Goal: Task Accomplishment & Management: Manage account settings

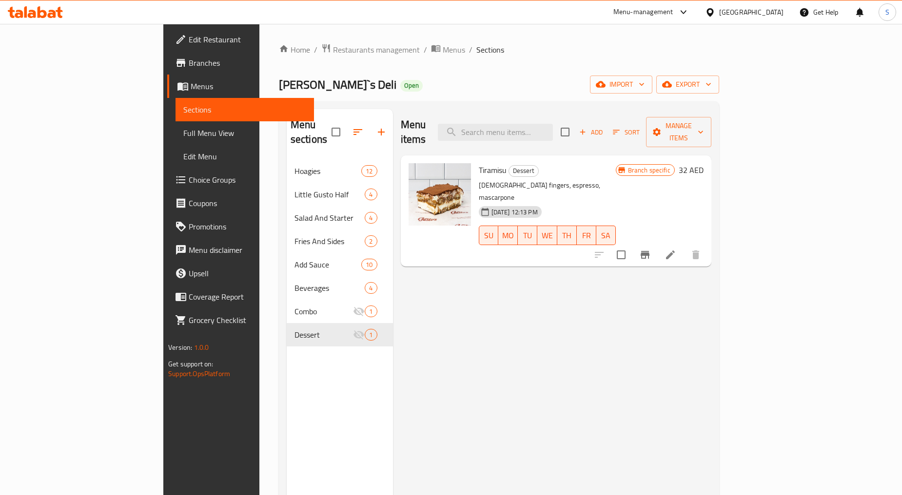
click at [279, 57] on div "Home / Restaurants management / Menus / Sections Gusto`s Deli Open import expor…" at bounding box center [499, 327] width 440 height 569
click at [333, 55] on span "Restaurants management" at bounding box center [376, 50] width 87 height 12
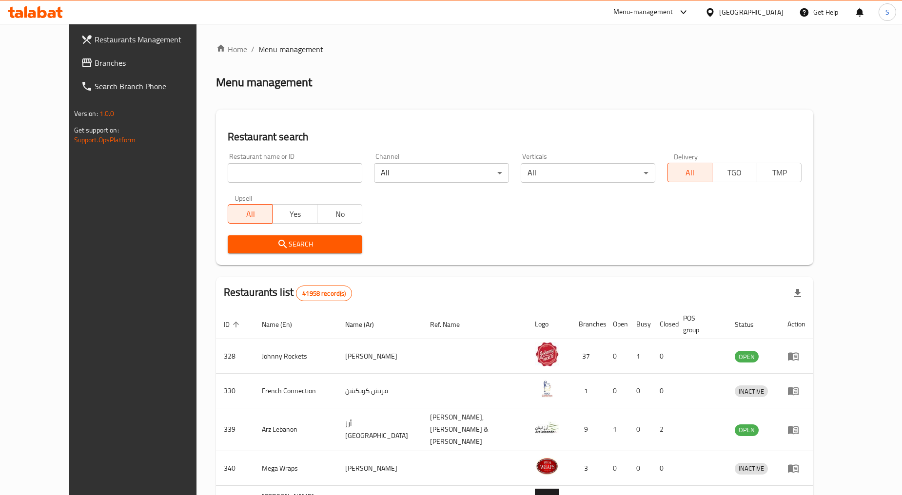
click at [252, 174] on input "search" at bounding box center [295, 173] width 135 height 20
paste input "693023"
type input "693023"
click button "Search" at bounding box center [295, 245] width 135 height 18
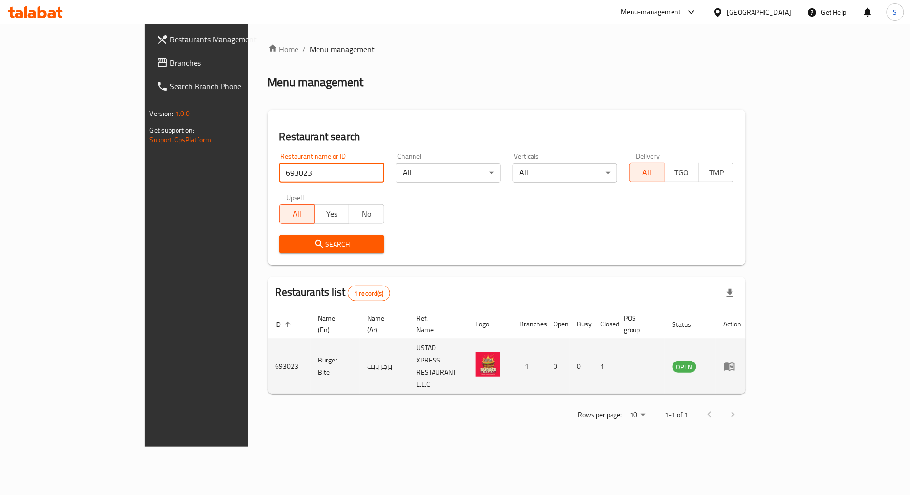
click at [735, 361] on icon "enhanced table" at bounding box center [730, 367] width 12 height 12
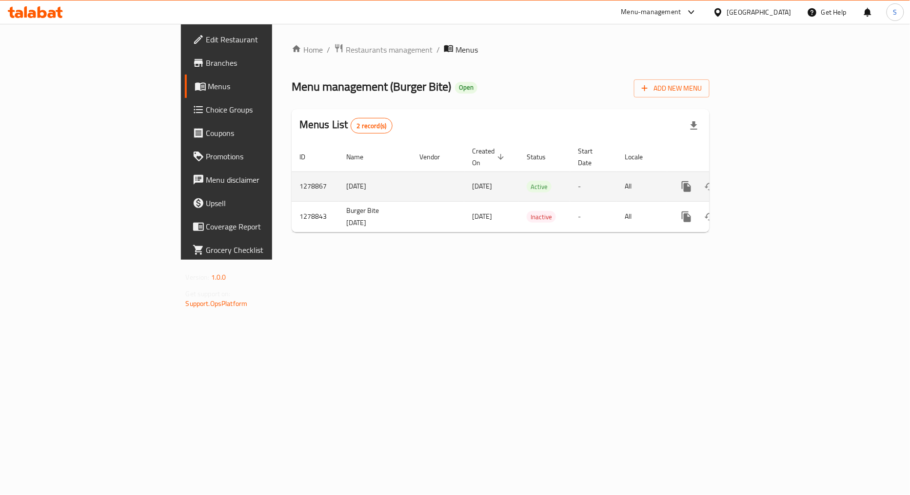
click at [761, 182] on icon "enhanced table" at bounding box center [756, 186] width 9 height 9
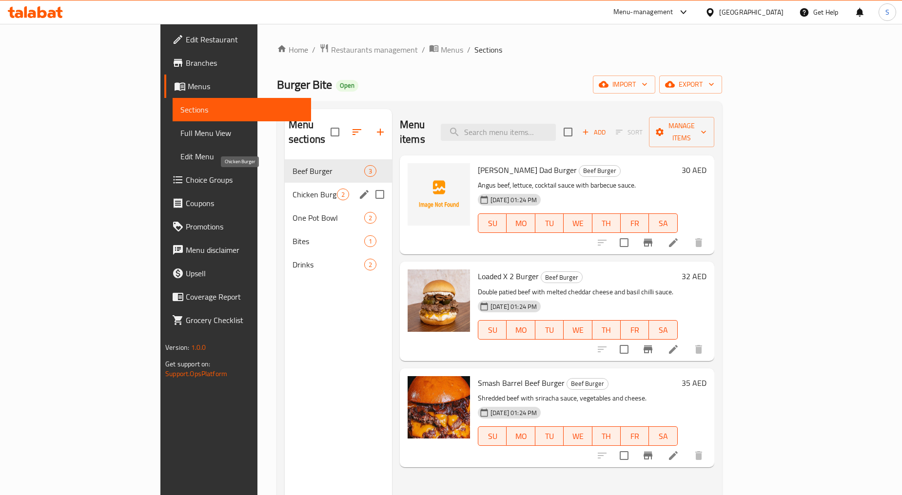
click at [293, 189] on span "Chicken Burger" at bounding box center [315, 195] width 44 height 12
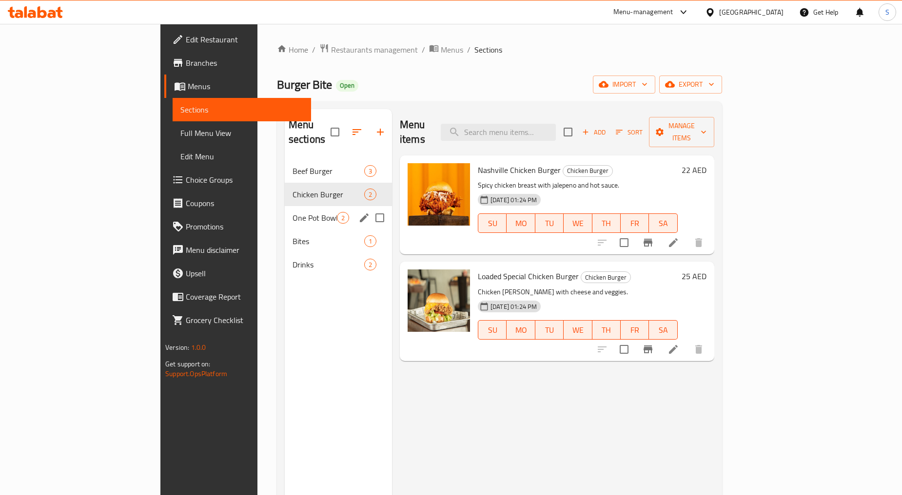
click at [285, 215] on div "One Pot Bowl 2" at bounding box center [338, 217] width 107 height 23
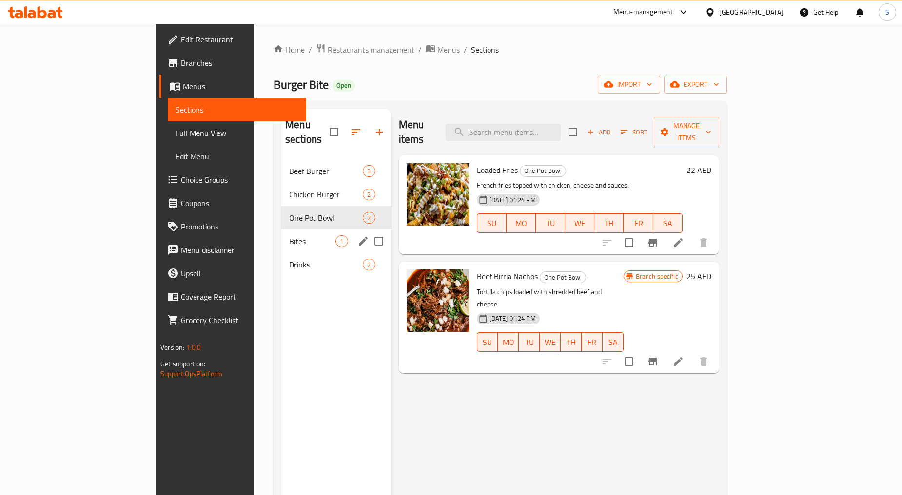
click at [281, 230] on div "Bites 1" at bounding box center [335, 241] width 109 height 23
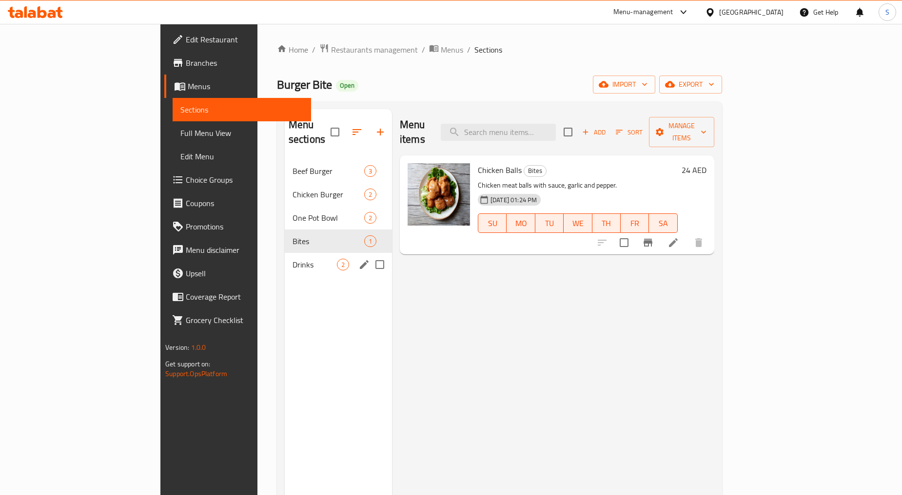
click at [293, 259] on span "Drinks" at bounding box center [315, 265] width 44 height 12
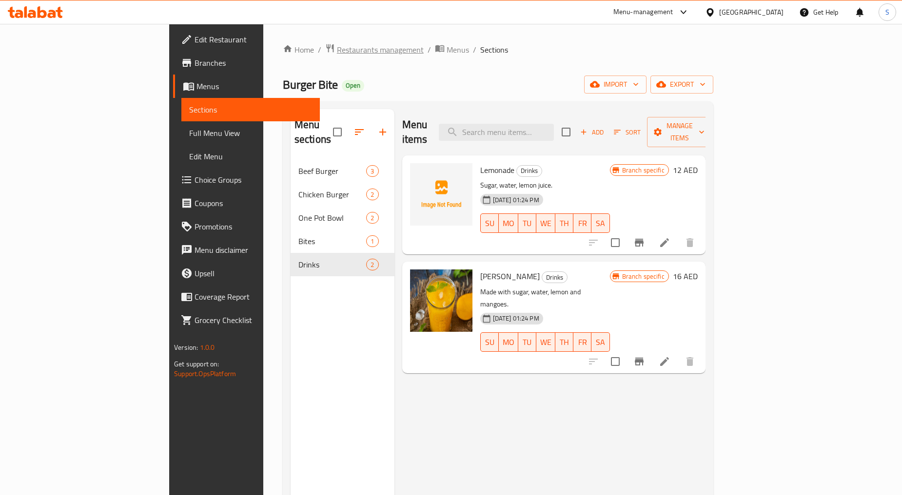
click at [337, 49] on span "Restaurants management" at bounding box center [380, 50] width 87 height 12
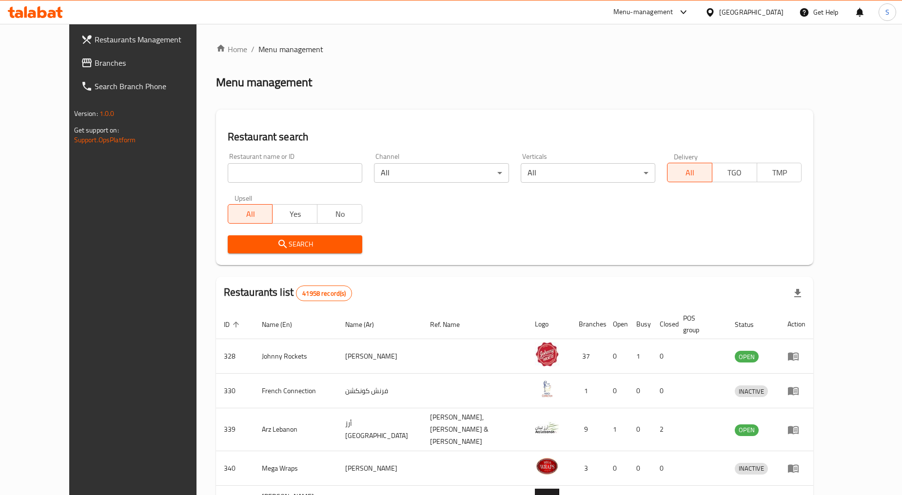
click at [236, 177] on input "search" at bounding box center [295, 173] width 135 height 20
paste input "693021"
type input "693021"
click button "Search" at bounding box center [295, 245] width 135 height 18
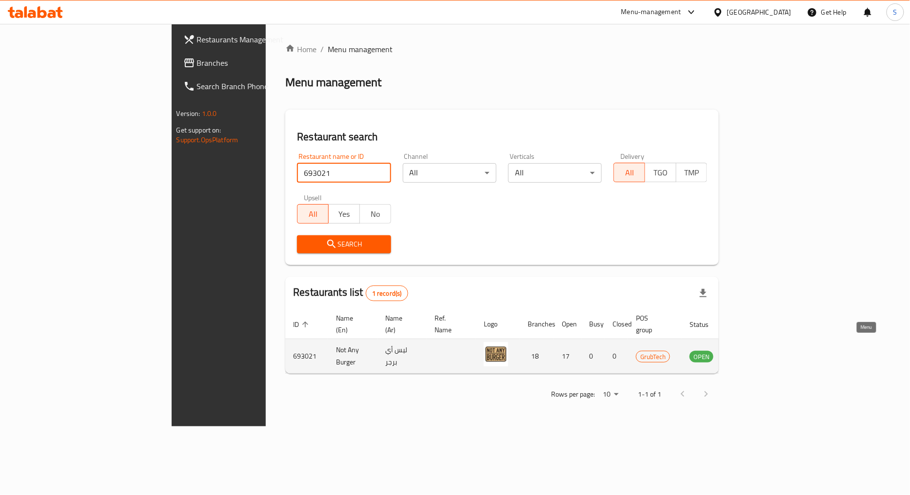
click at [752, 353] on icon "enhanced table" at bounding box center [746, 357] width 11 height 8
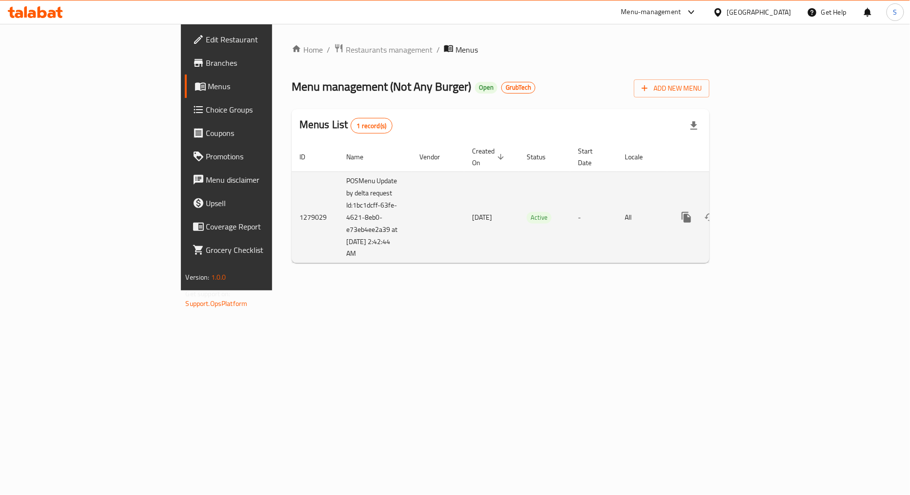
click at [768, 208] on link "enhanced table" at bounding box center [756, 217] width 23 height 23
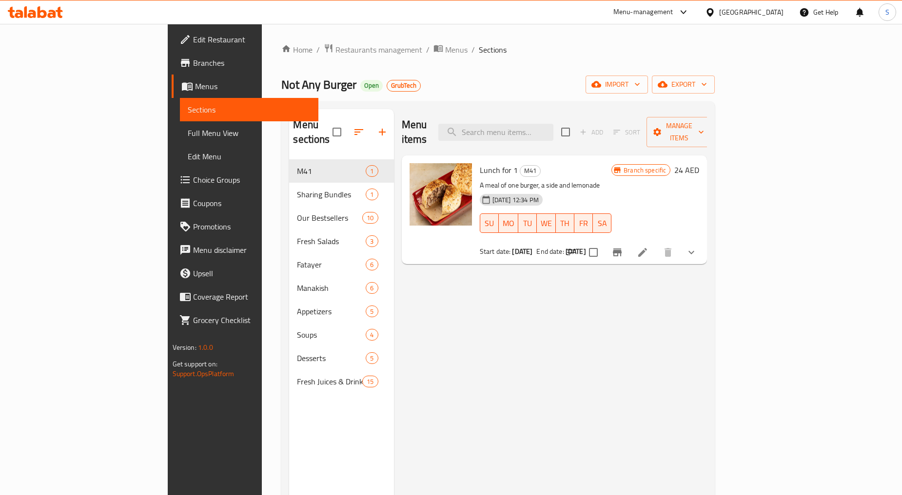
drag, startPoint x: 434, startPoint y: 184, endPoint x: 386, endPoint y: 198, distance: 50.3
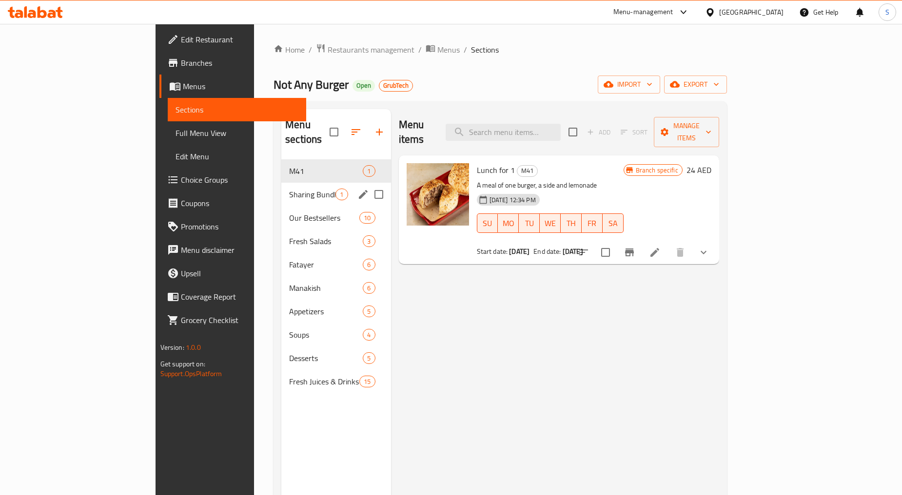
click at [281, 183] on div "Sharing Bundles 1" at bounding box center [335, 194] width 109 height 23
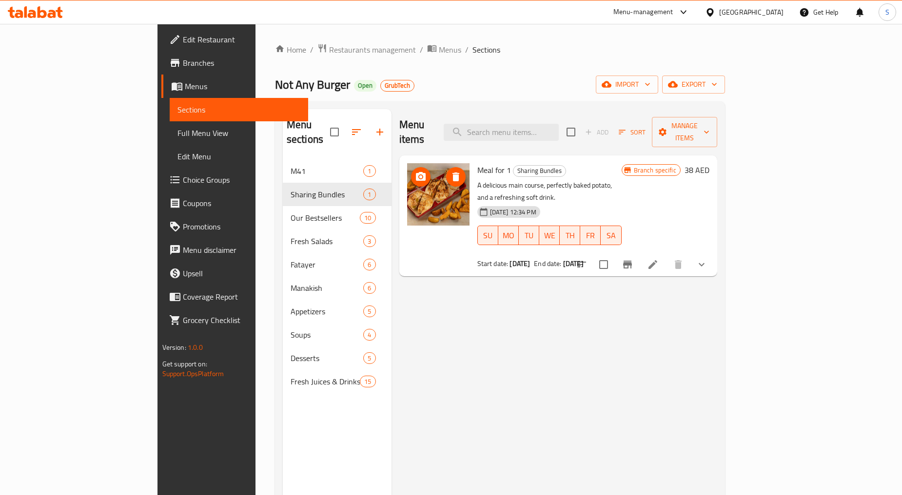
drag, startPoint x: 397, startPoint y: 200, endPoint x: 418, endPoint y: 208, distance: 21.9
click at [416, 206] on img at bounding box center [438, 194] width 62 height 62
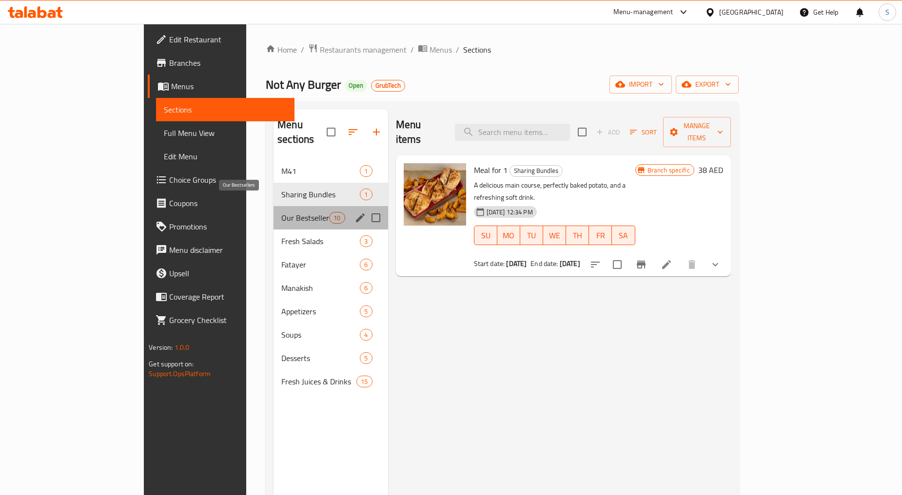
click at [281, 212] on span "Our Bestsellers" at bounding box center [305, 218] width 48 height 12
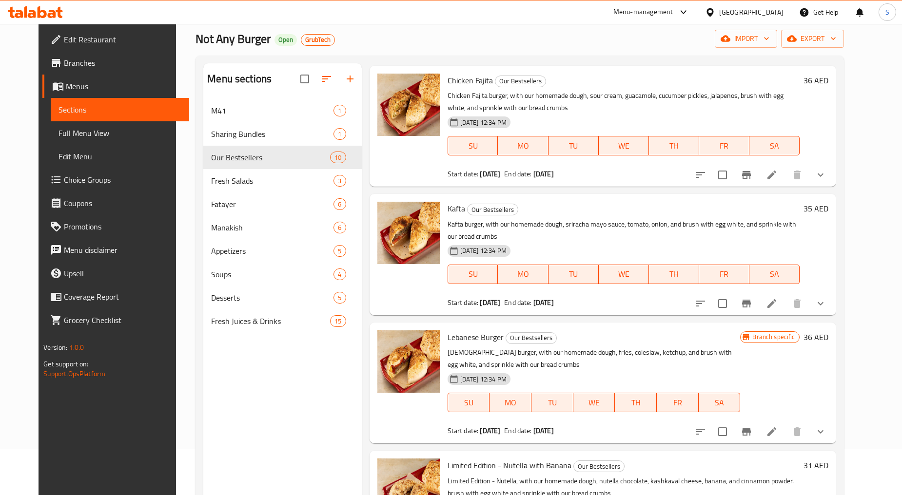
scroll to position [137, 0]
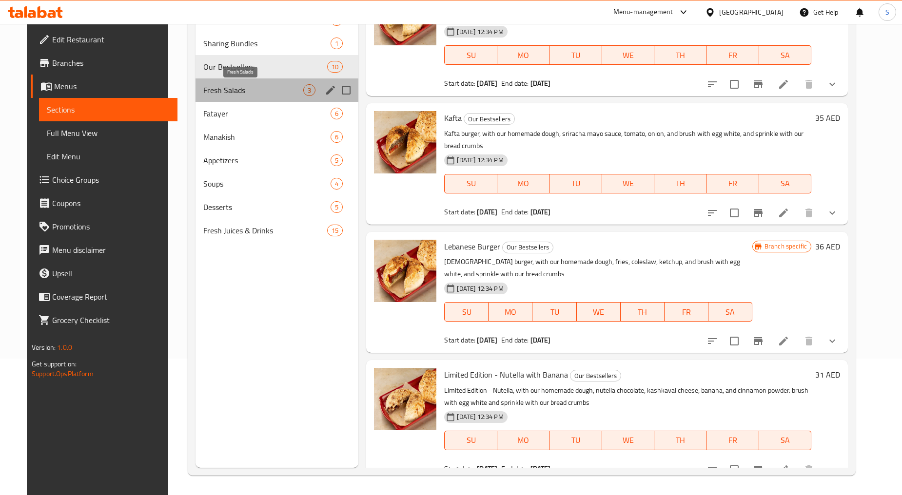
click at [213, 96] on span "Fresh Salads" at bounding box center [253, 90] width 100 height 12
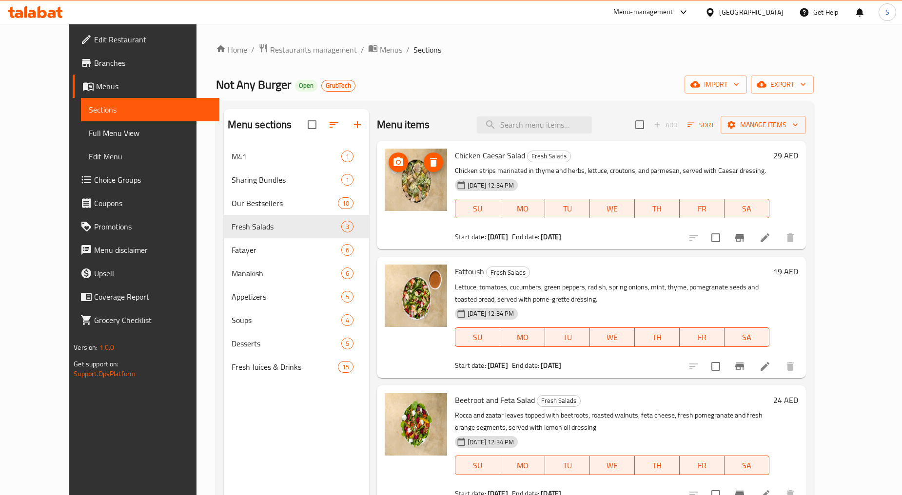
drag, startPoint x: 396, startPoint y: 194, endPoint x: 421, endPoint y: 200, distance: 26.1
click at [421, 200] on img at bounding box center [416, 180] width 62 height 62
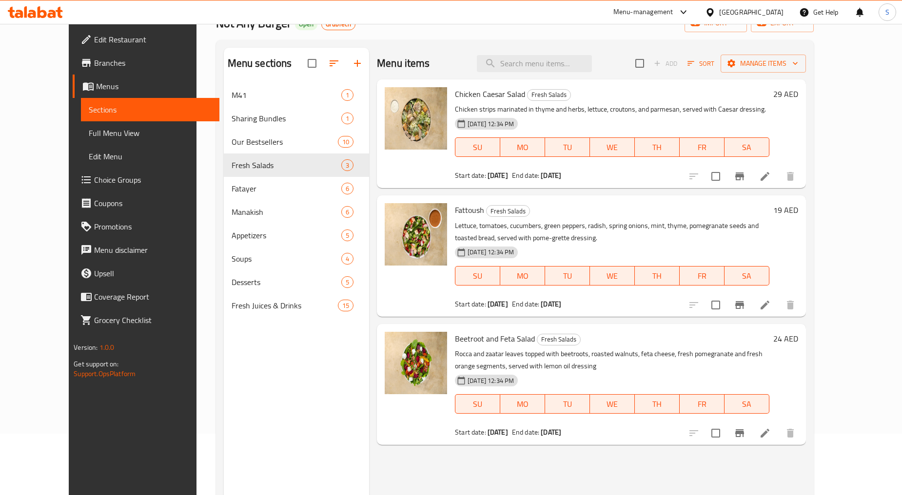
scroll to position [137, 0]
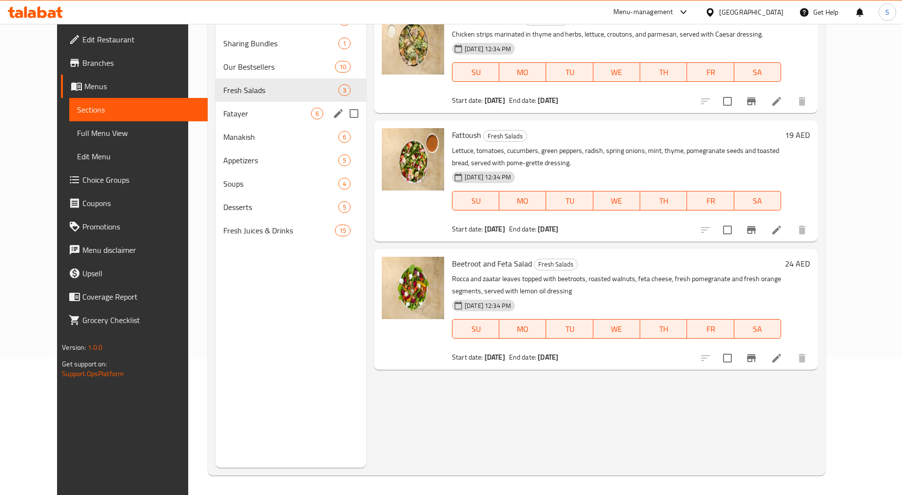
click at [224, 122] on div "Fatayer 6" at bounding box center [291, 113] width 151 height 23
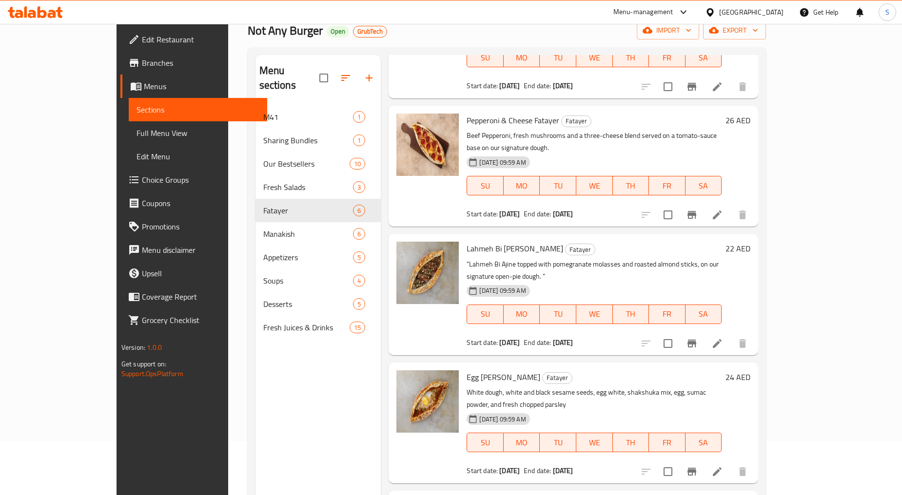
scroll to position [137, 0]
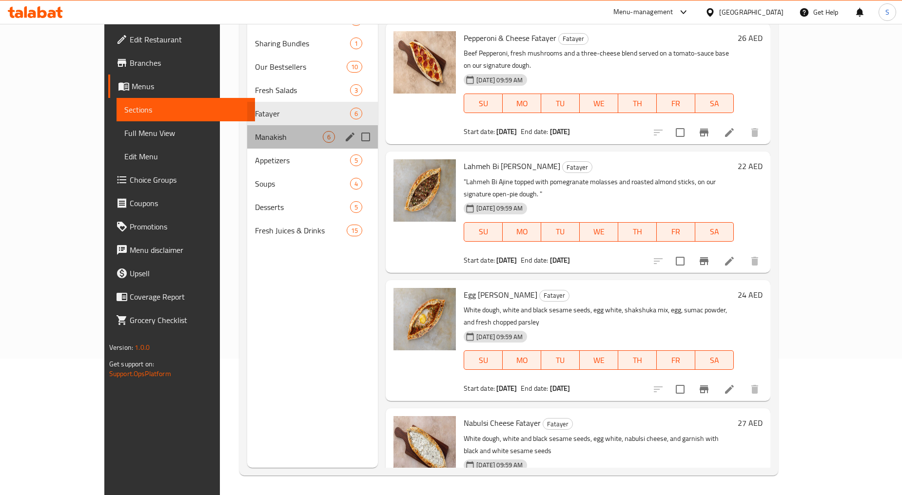
click at [247, 143] on div "Manakish 6" at bounding box center [312, 136] width 131 height 23
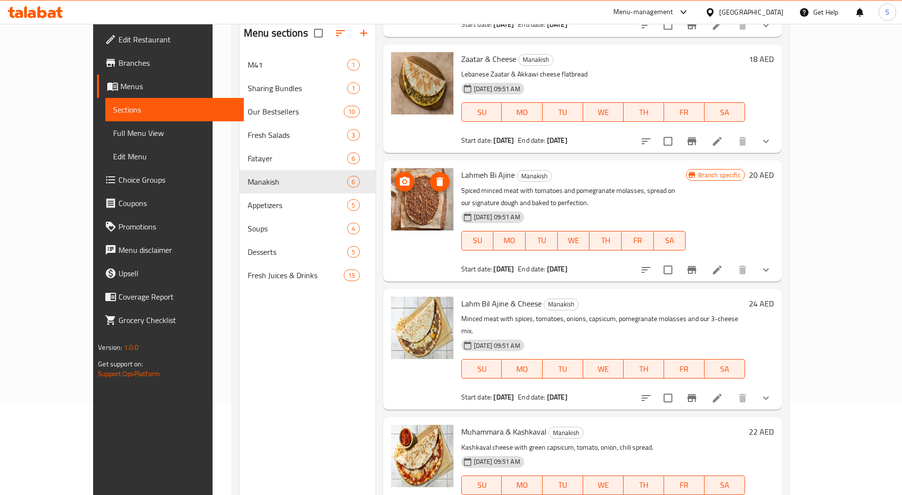
scroll to position [137, 0]
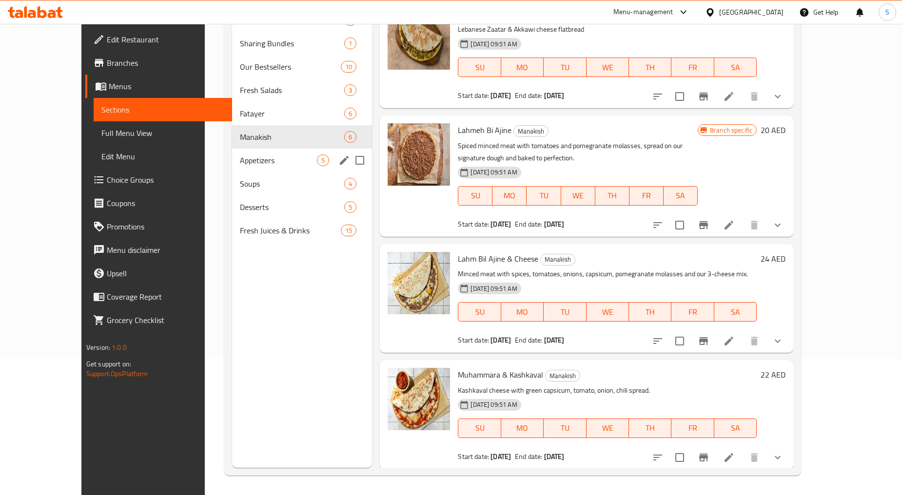
click at [232, 170] on div "Appetizers 5" at bounding box center [302, 160] width 140 height 23
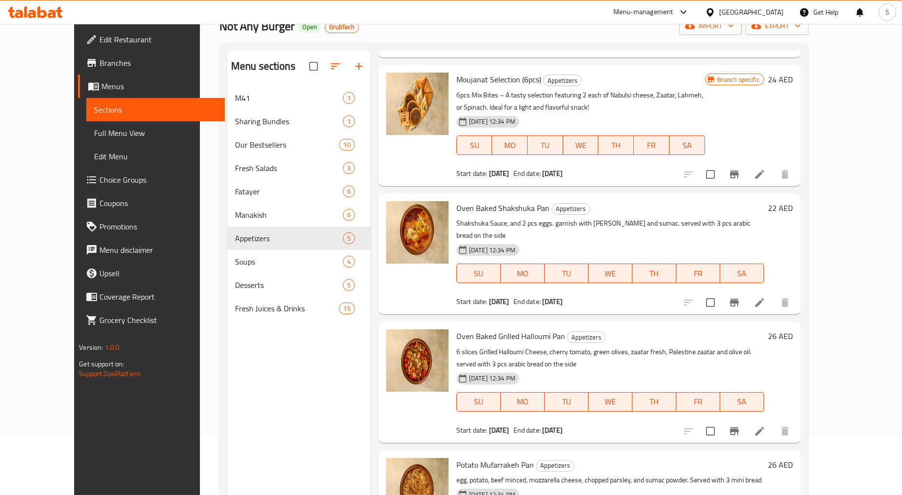
scroll to position [137, 0]
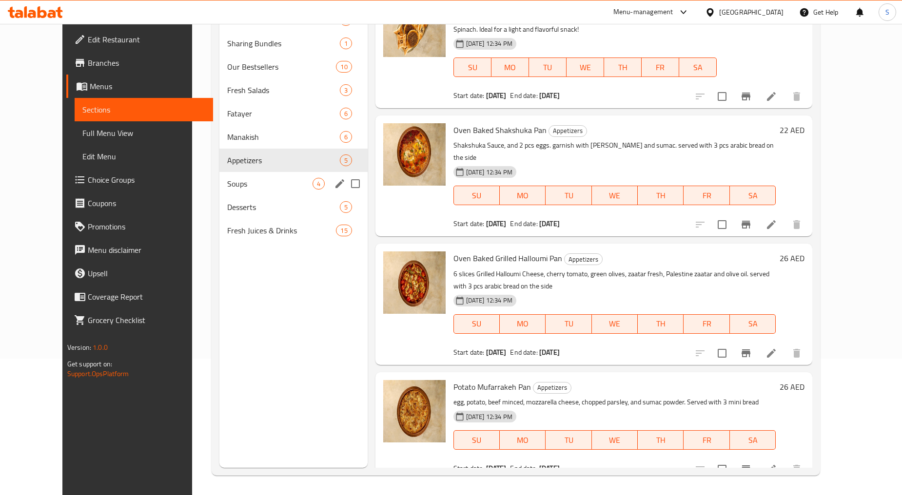
click at [226, 192] on div "Soups 4" at bounding box center [293, 183] width 148 height 23
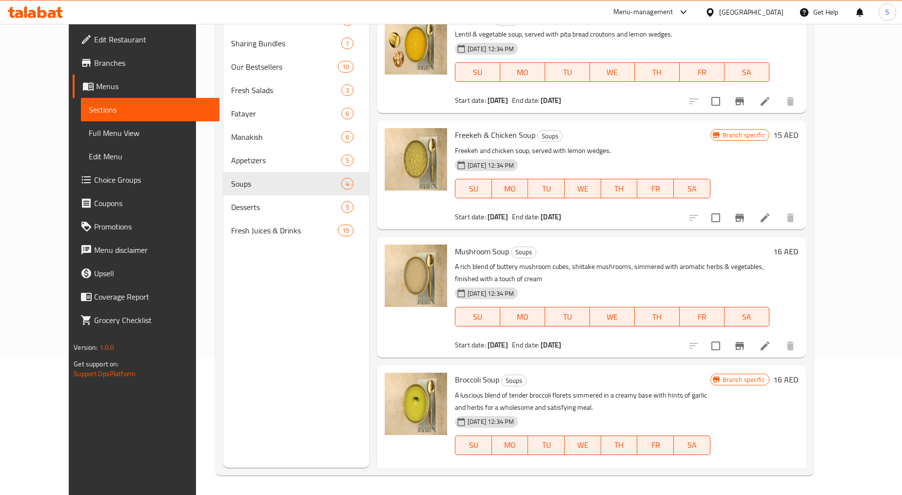
scroll to position [18, 0]
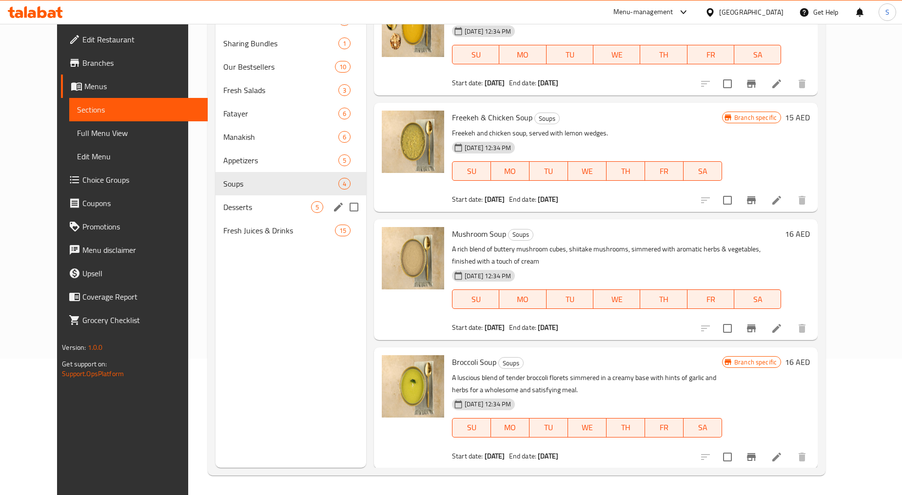
click at [223, 205] on span "Desserts" at bounding box center [267, 207] width 88 height 12
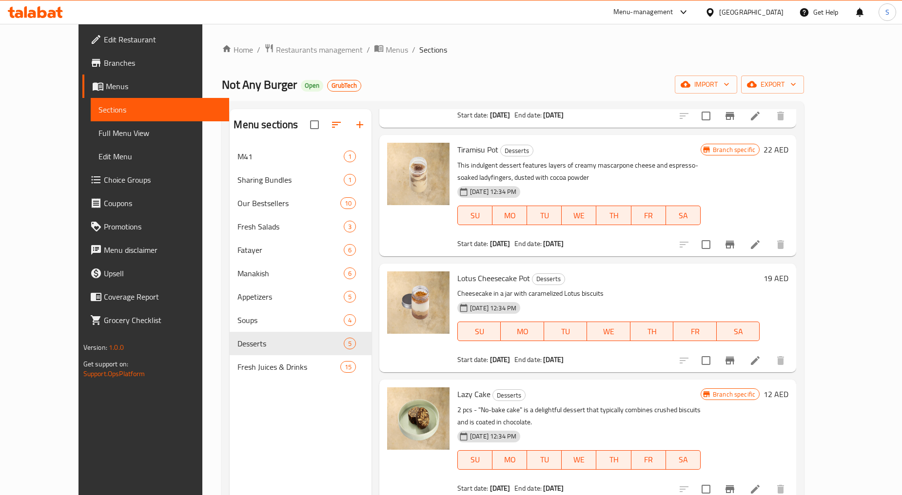
scroll to position [137, 0]
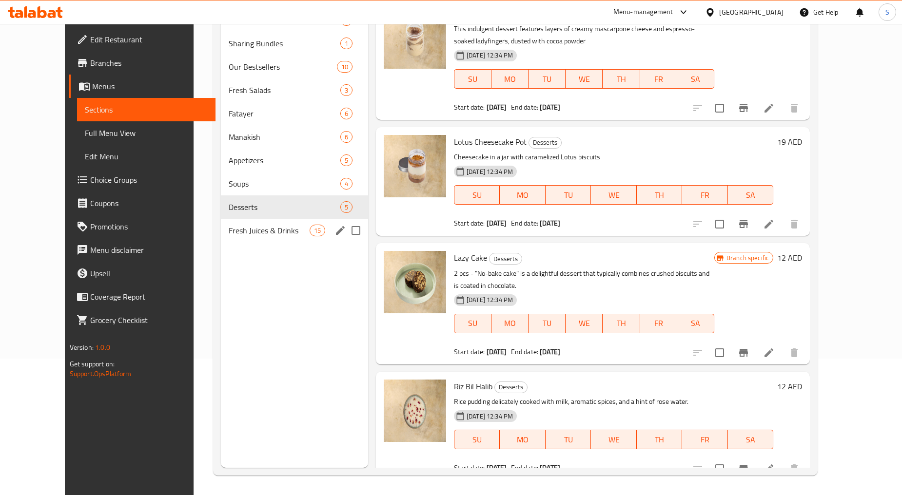
click at [226, 238] on div "Fresh Juices & Drinks 15" at bounding box center [294, 230] width 147 height 23
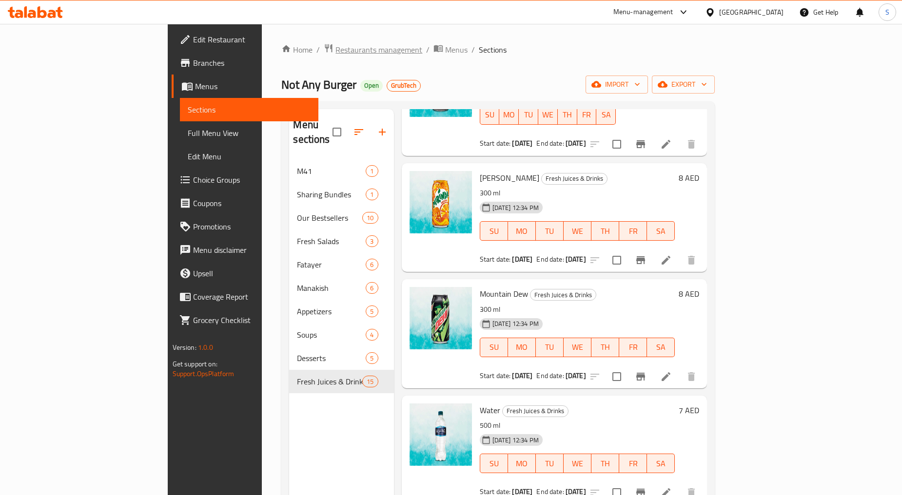
click at [335, 54] on span "Restaurants management" at bounding box center [378, 50] width 87 height 12
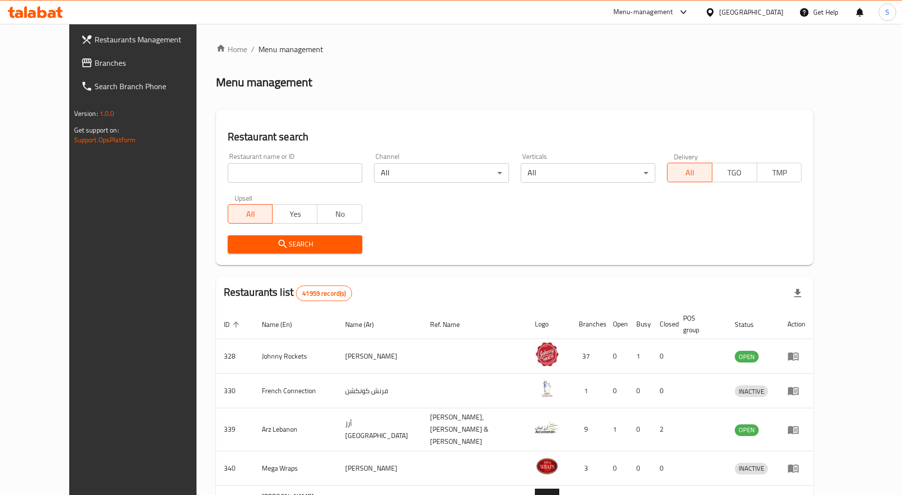
click at [275, 177] on input "search" at bounding box center [295, 173] width 135 height 20
paste input "693068"
type input "693068"
click button "Search" at bounding box center [295, 245] width 135 height 18
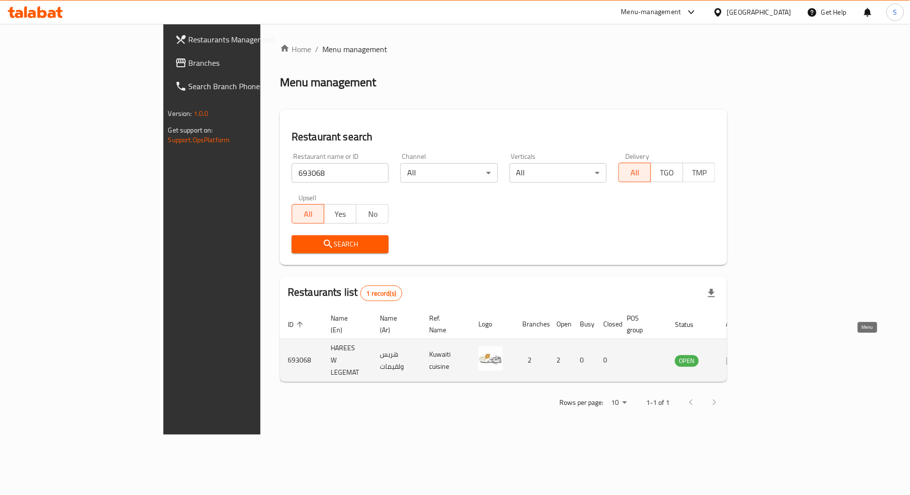
click at [744, 355] on link "enhanced table" at bounding box center [735, 361] width 18 height 12
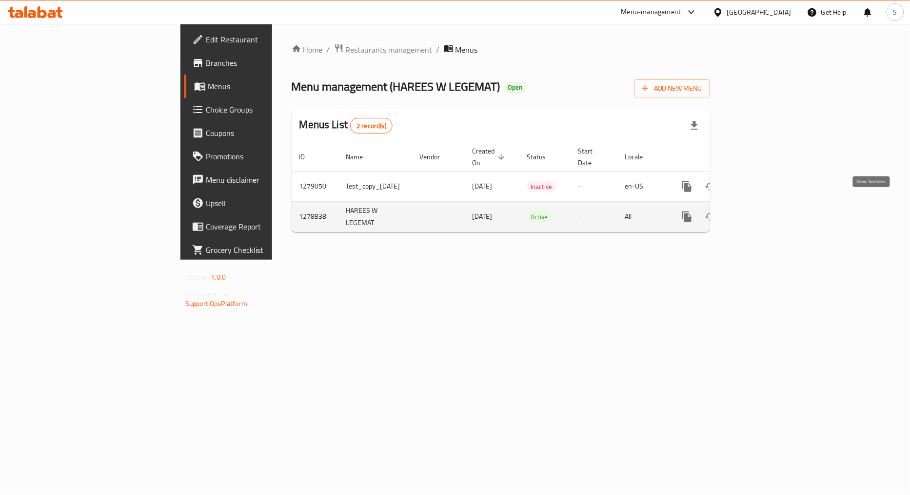
click at [769, 213] on link "enhanced table" at bounding box center [757, 216] width 23 height 23
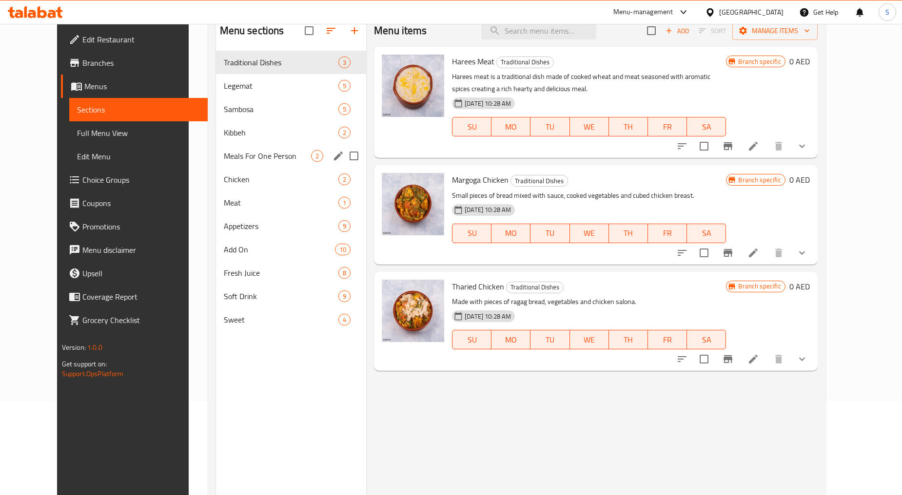
scroll to position [28, 0]
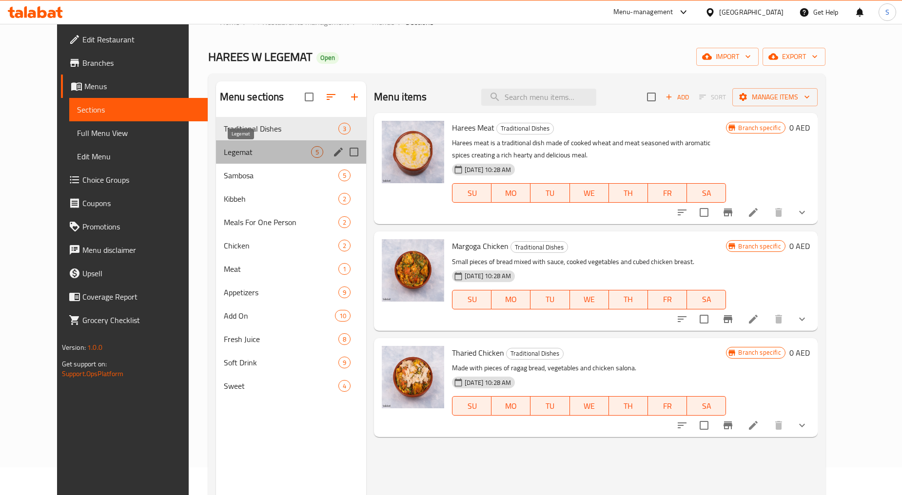
click at [241, 157] on span "Legemat" at bounding box center [267, 152] width 87 height 12
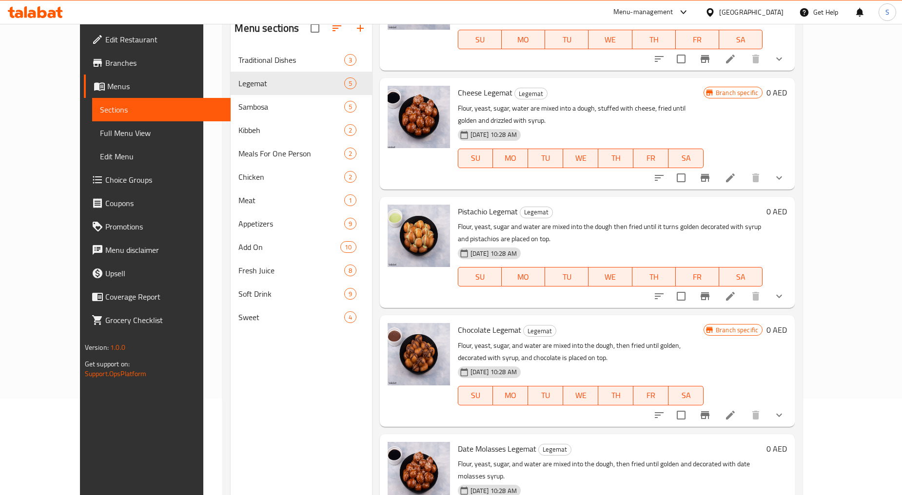
scroll to position [137, 0]
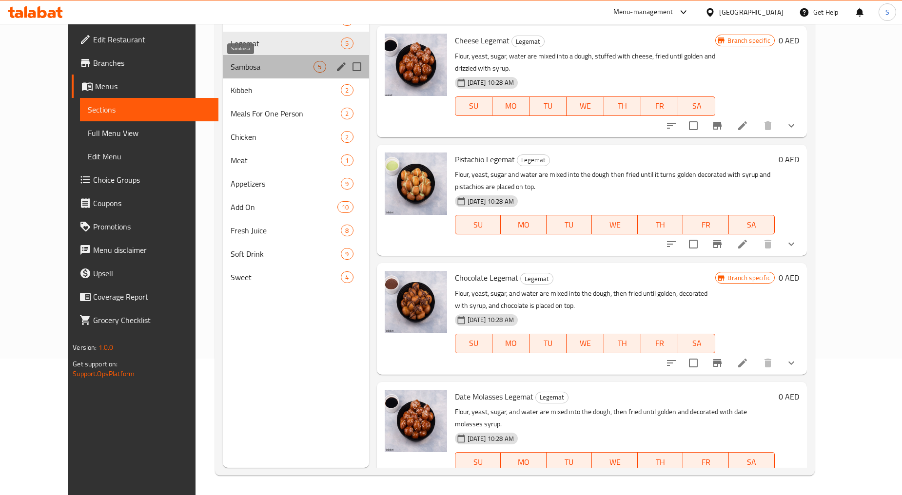
click at [253, 66] on span "Sambosa" at bounding box center [272, 67] width 83 height 12
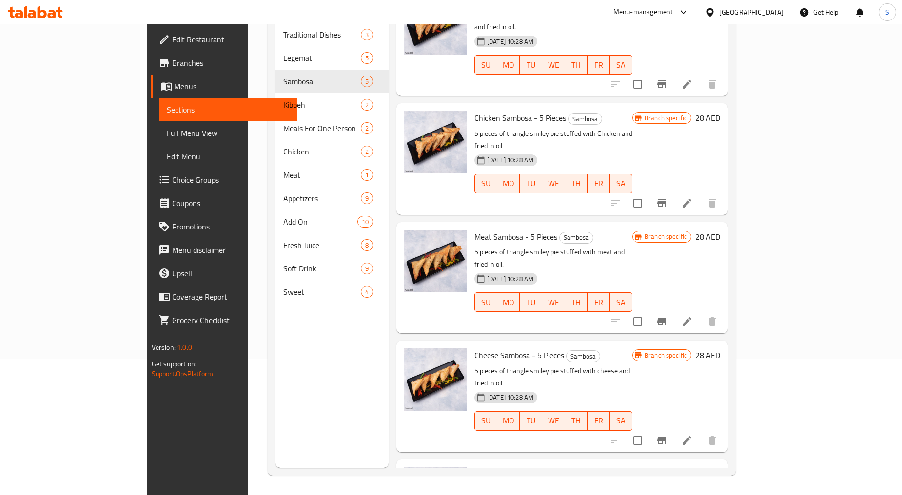
scroll to position [60, 0]
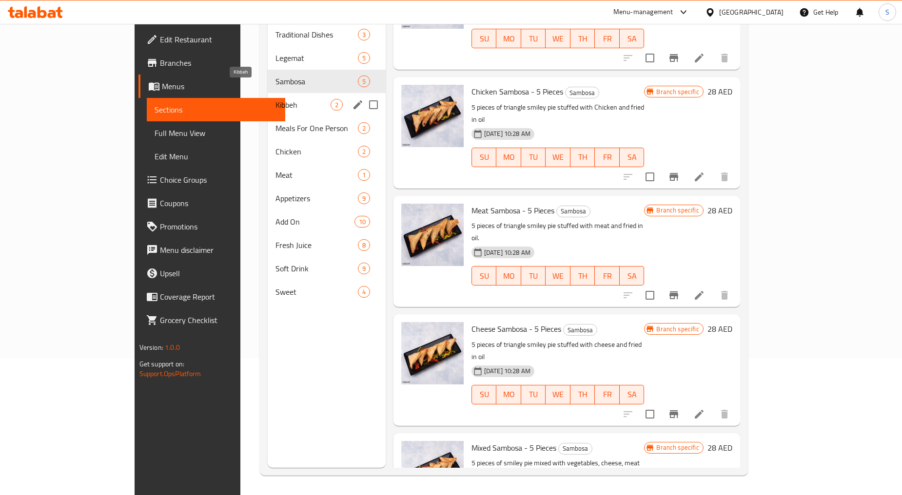
click at [276, 99] on span "Kibbeh" at bounding box center [303, 105] width 55 height 12
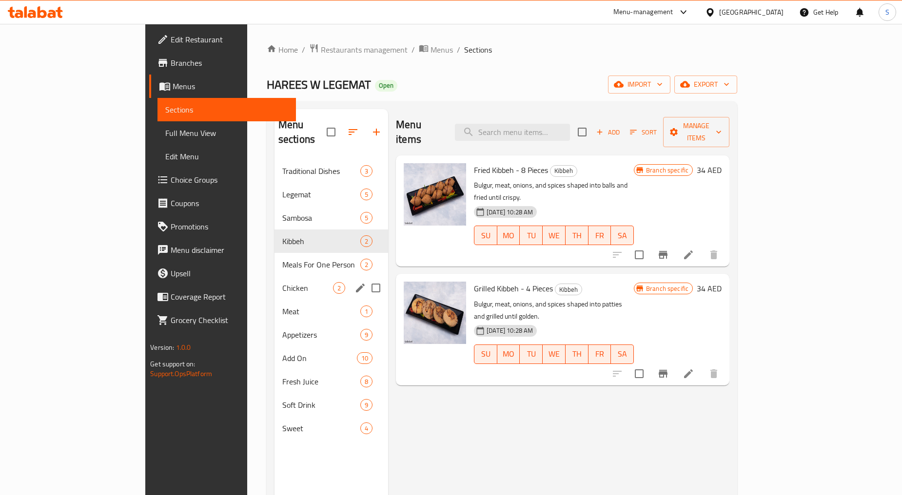
click at [282, 259] on span "Meals For One Person" at bounding box center [321, 265] width 78 height 12
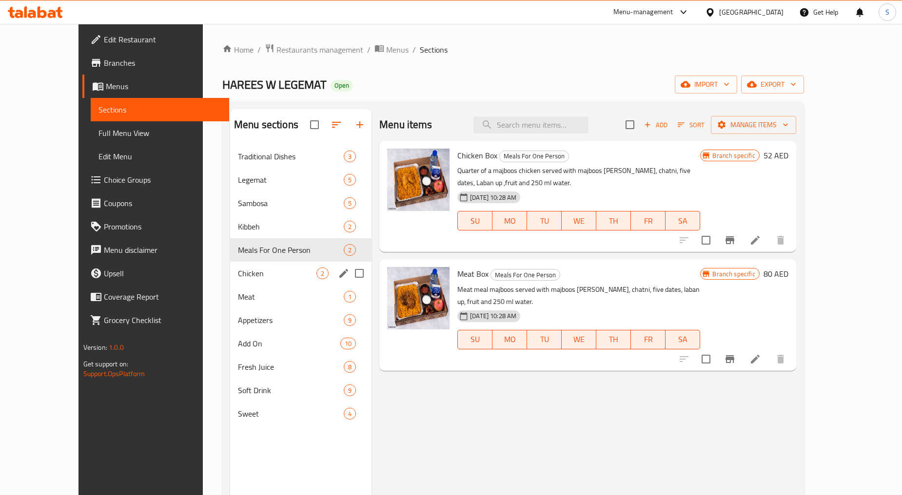
click at [238, 276] on span "Chicken" at bounding box center [277, 274] width 79 height 12
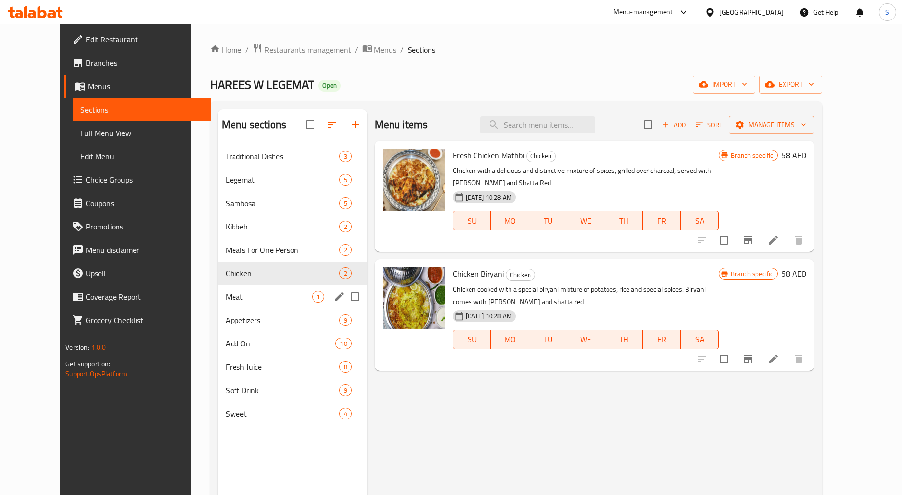
click at [218, 303] on div "Meat 1" at bounding box center [292, 296] width 149 height 23
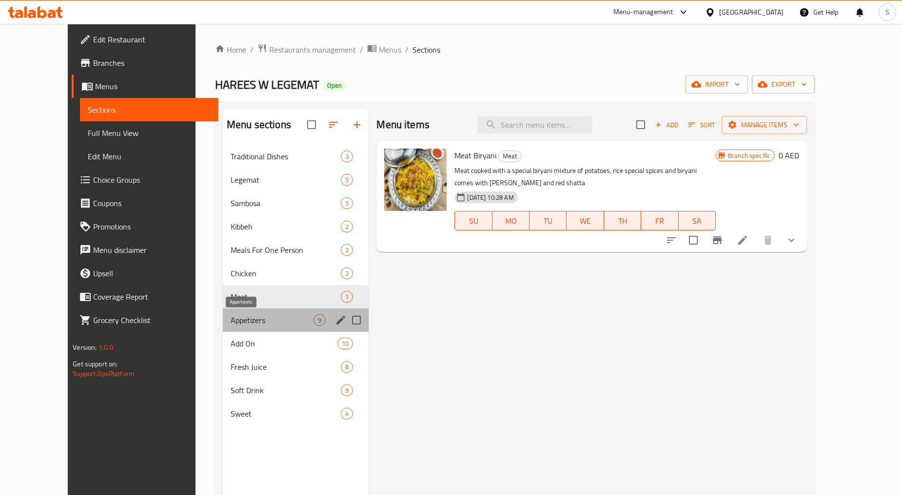
click at [231, 320] on span "Appetizers" at bounding box center [272, 321] width 83 height 12
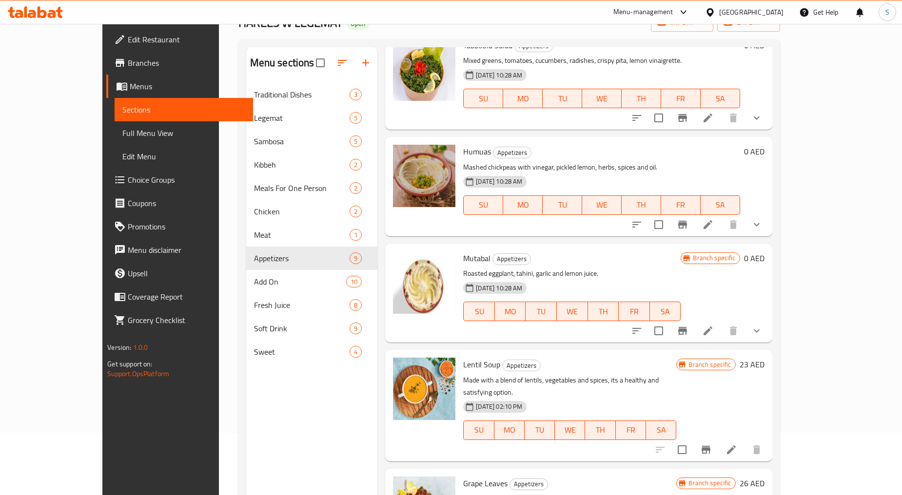
scroll to position [137, 0]
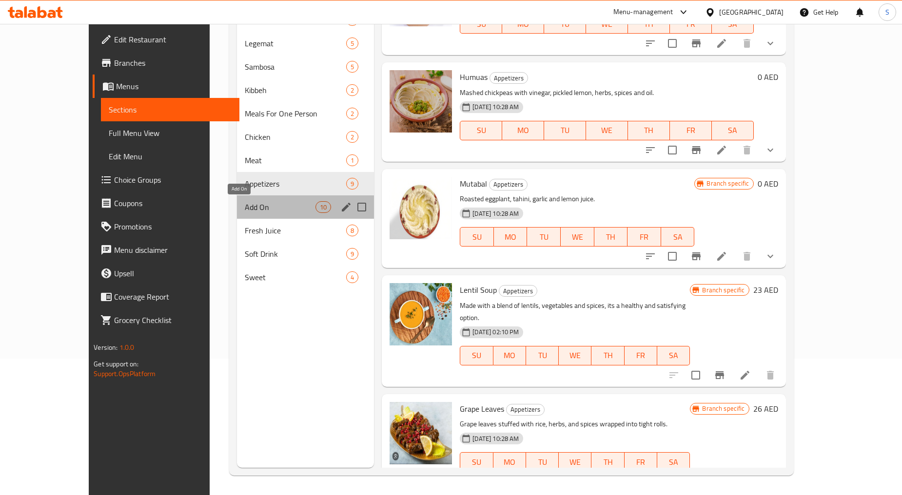
click at [245, 206] on span "Add On" at bounding box center [280, 207] width 71 height 12
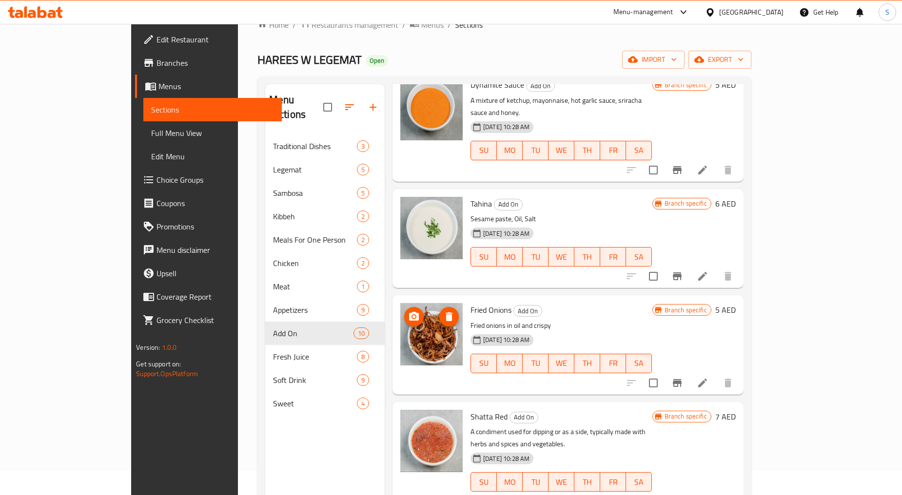
scroll to position [137, 0]
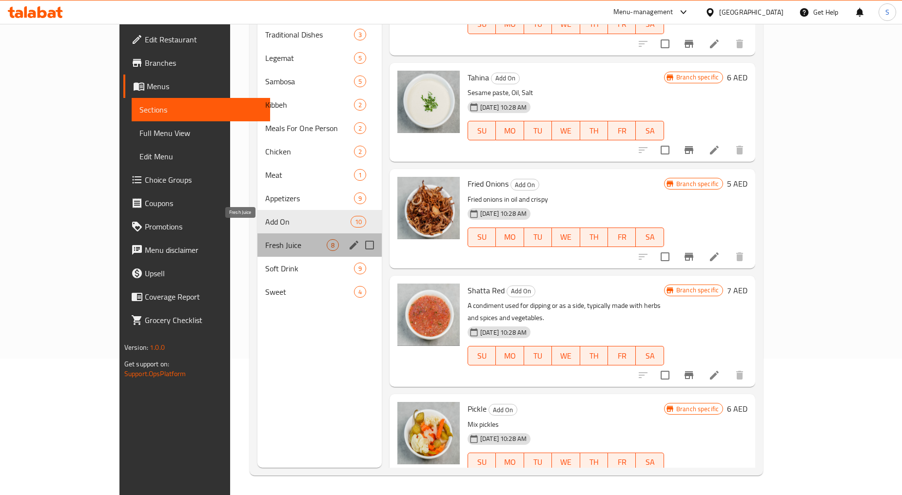
click at [265, 239] on span "Fresh Juice" at bounding box center [295, 245] width 61 height 12
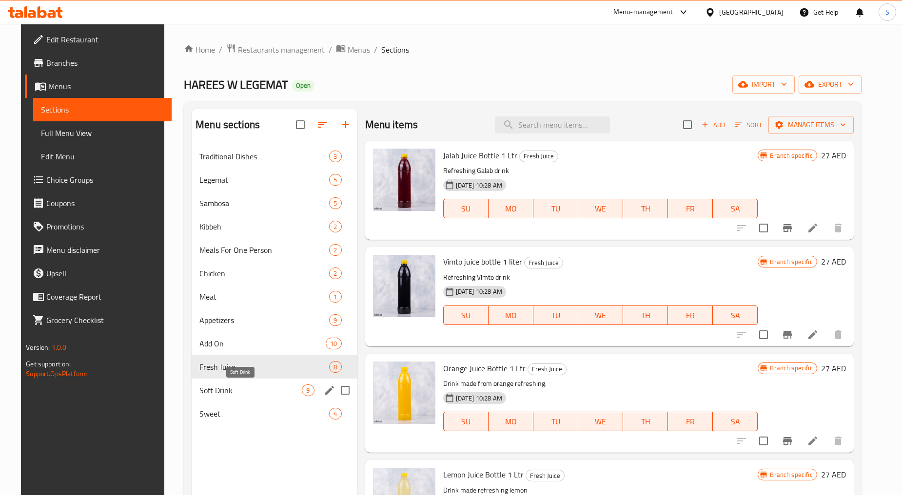
click at [230, 391] on span "Soft Drink" at bounding box center [250, 391] width 102 height 12
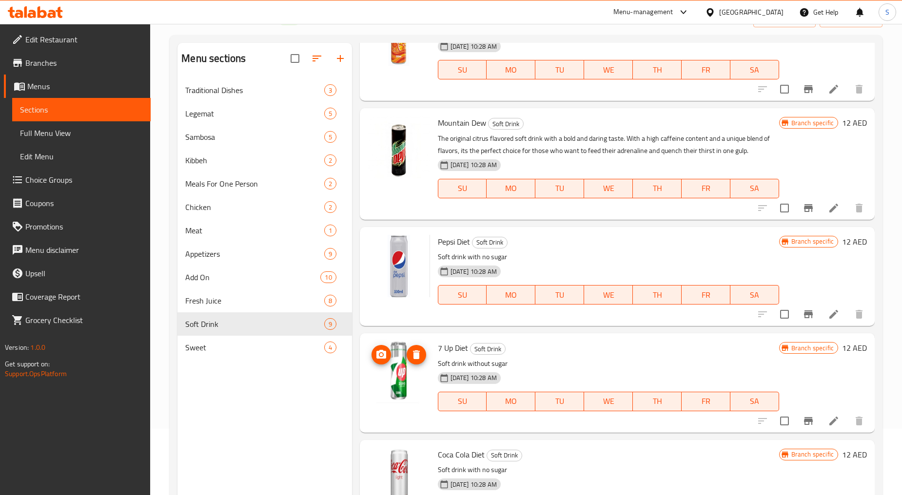
scroll to position [137, 0]
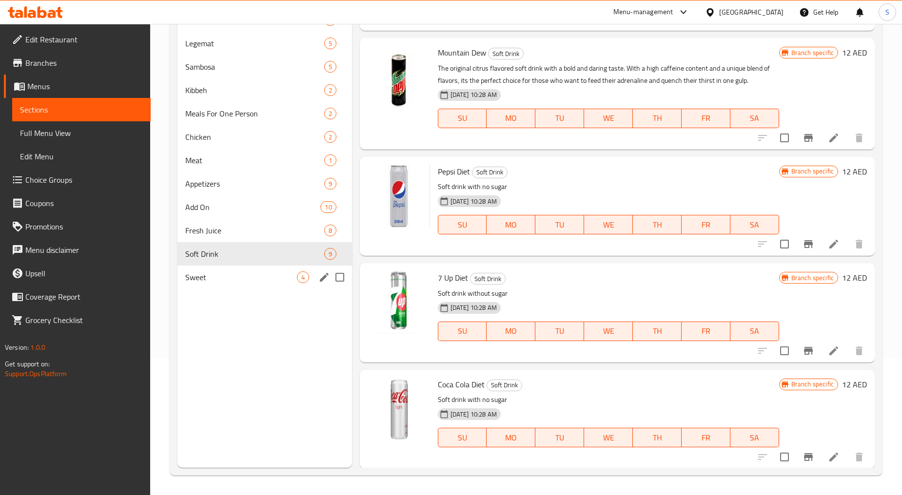
click at [242, 284] on div "Sweet 4" at bounding box center [264, 277] width 174 height 23
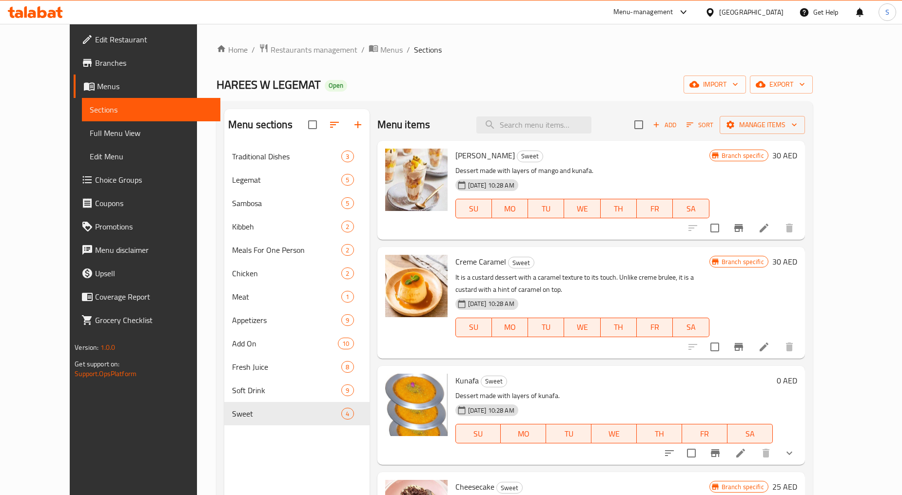
scroll to position [137, 0]
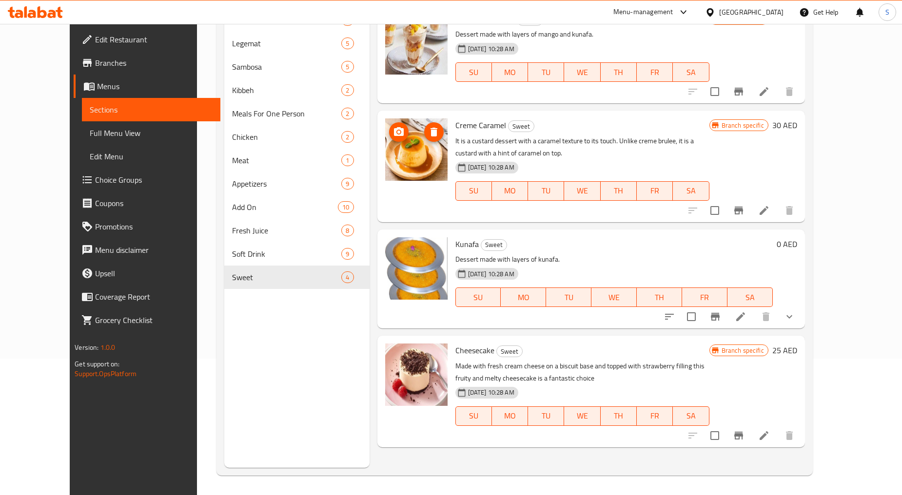
click at [385, 171] on img at bounding box center [416, 149] width 62 height 62
click at [455, 247] on span "Kunafa" at bounding box center [466, 244] width 23 height 15
copy h6 "Kunafa"
click at [745, 318] on icon at bounding box center [740, 317] width 9 height 9
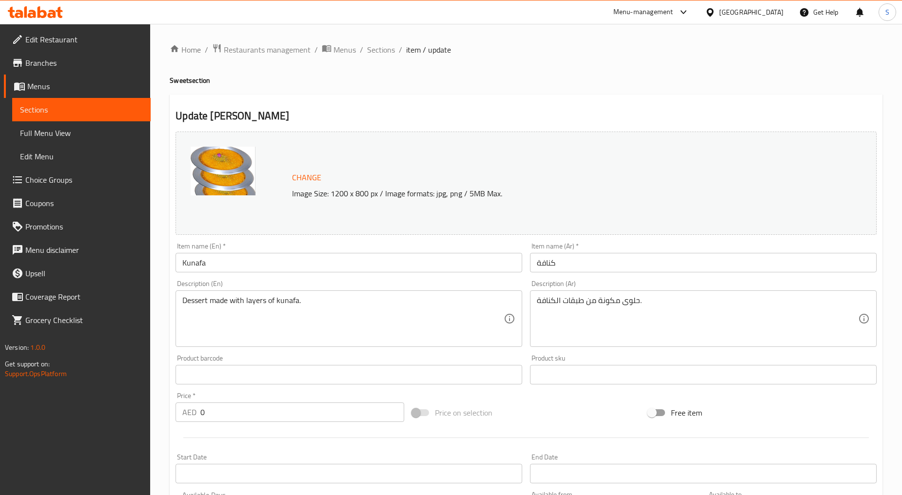
click at [384, 41] on div "Home / Restaurants management / Menus / Sections / item / update Sweet section …" at bounding box center [526, 388] width 752 height 729
click at [384, 47] on span "Sections" at bounding box center [381, 50] width 28 height 12
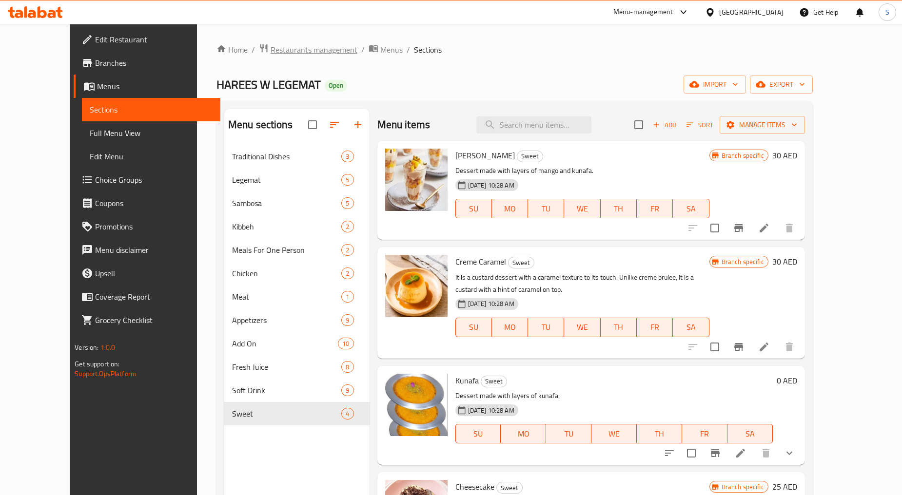
click at [271, 55] on span "Restaurants management" at bounding box center [314, 50] width 87 height 12
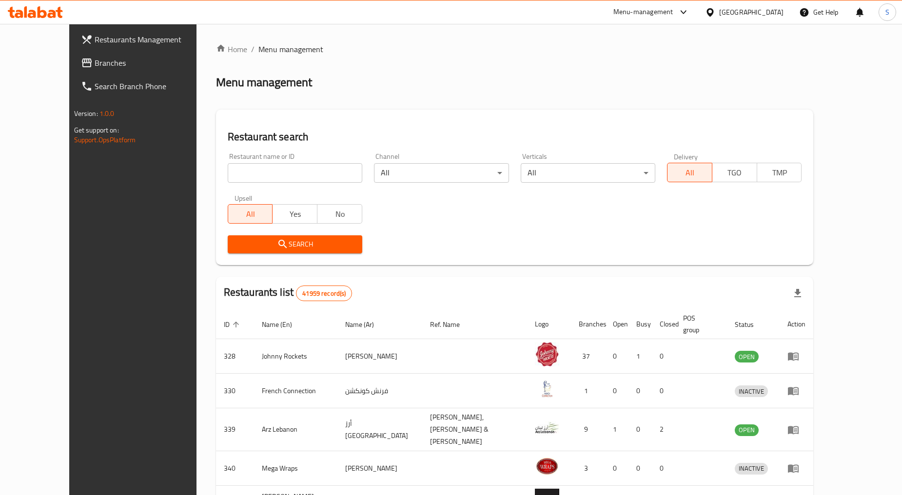
click at [257, 172] on input "search" at bounding box center [295, 173] width 135 height 20
paste input "693133"
type input "693133"
click button "Search" at bounding box center [295, 245] width 135 height 18
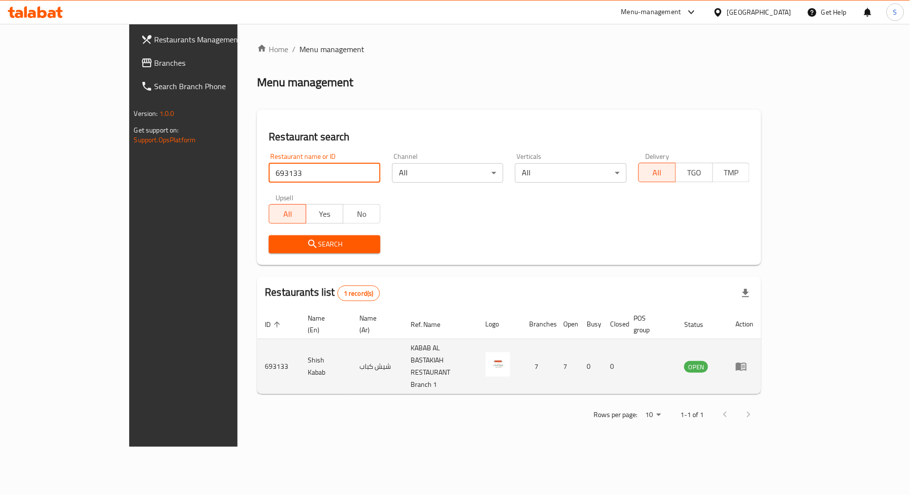
click at [745, 365] on icon "enhanced table" at bounding box center [743, 367] width 3 height 4
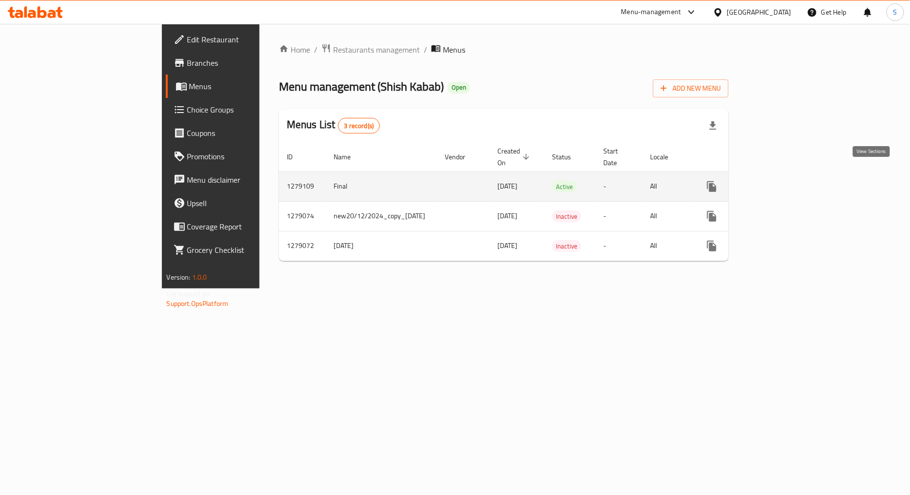
click at [788, 181] on icon "enhanced table" at bounding box center [782, 187] width 12 height 12
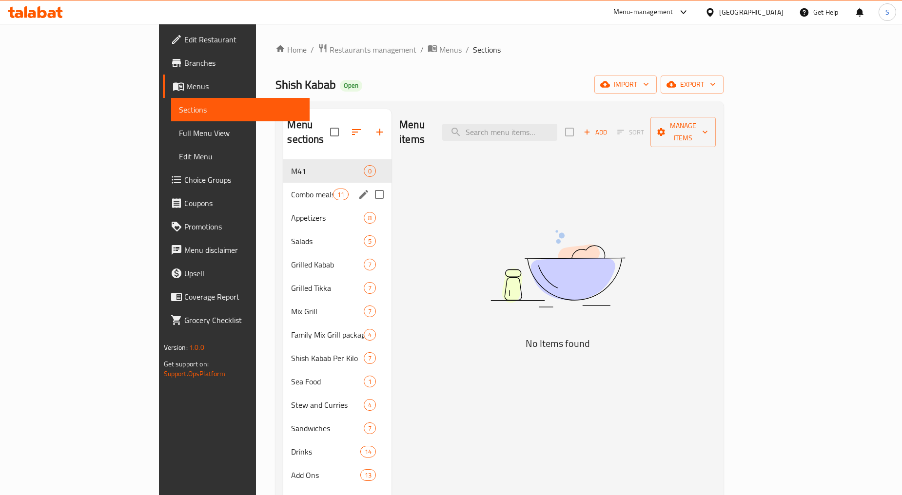
click at [283, 183] on div "Combo meals 11" at bounding box center [337, 194] width 108 height 23
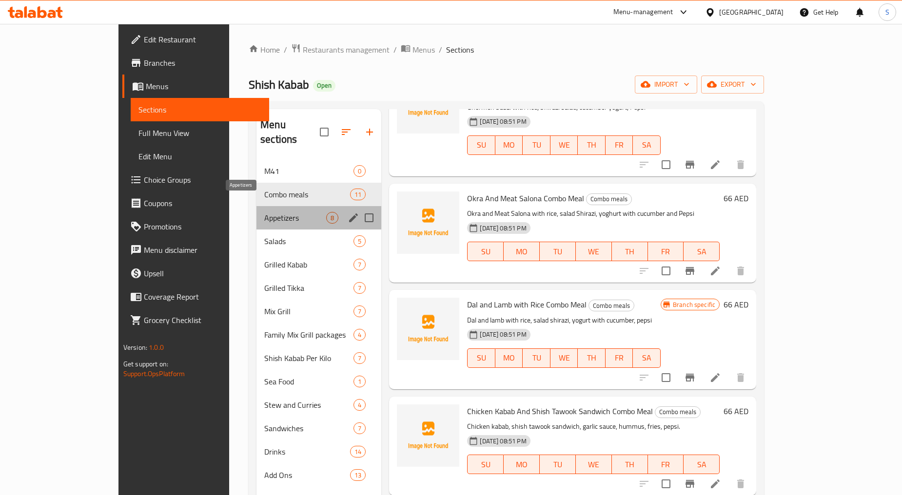
click at [264, 212] on span "Appetizers" at bounding box center [295, 218] width 62 height 12
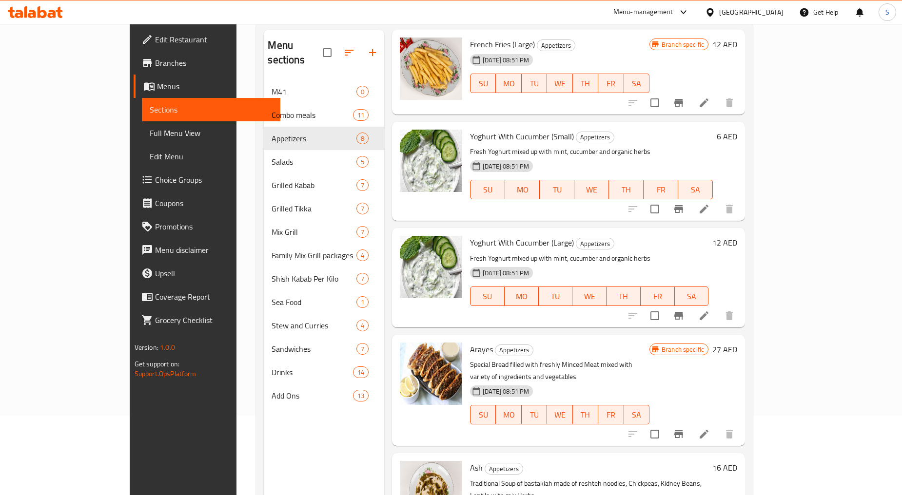
scroll to position [137, 0]
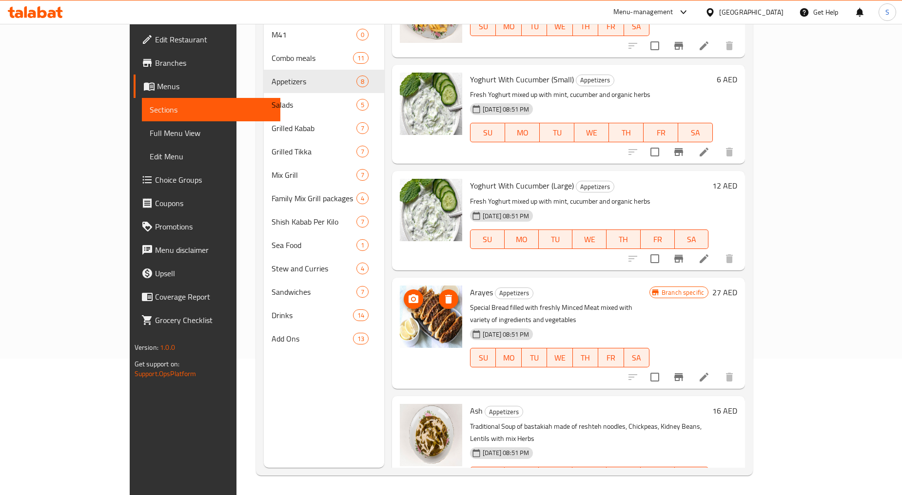
drag, startPoint x: 397, startPoint y: 324, endPoint x: 410, endPoint y: 330, distance: 13.5
click at [410, 330] on img at bounding box center [431, 317] width 62 height 62
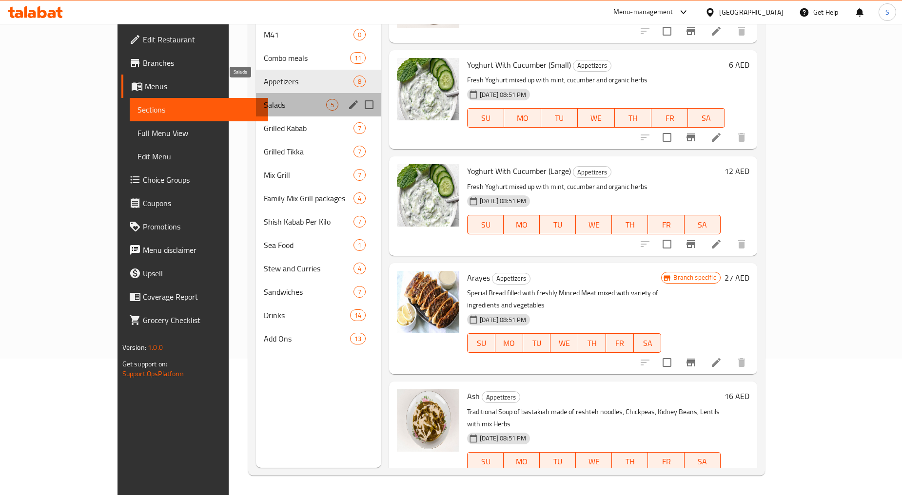
click at [264, 99] on span "Salads" at bounding box center [295, 105] width 62 height 12
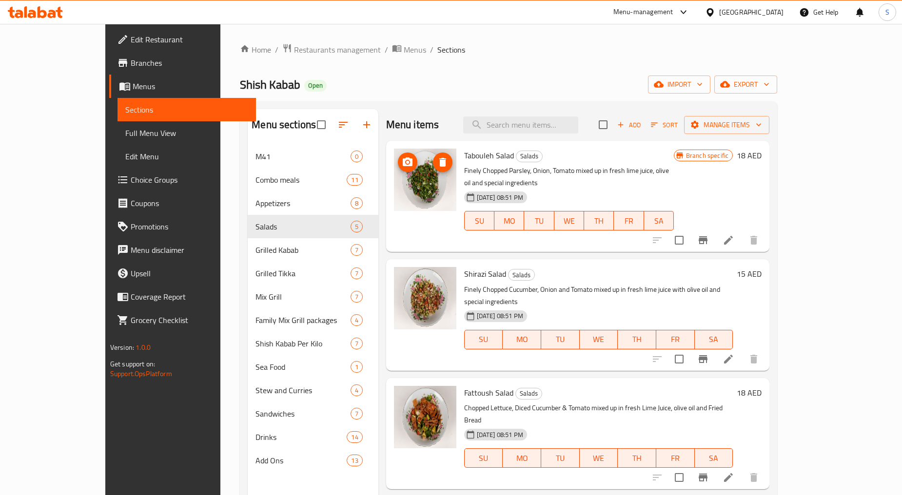
drag, startPoint x: 397, startPoint y: 194, endPoint x: 413, endPoint y: 203, distance: 18.1
click at [405, 200] on img at bounding box center [425, 180] width 62 height 62
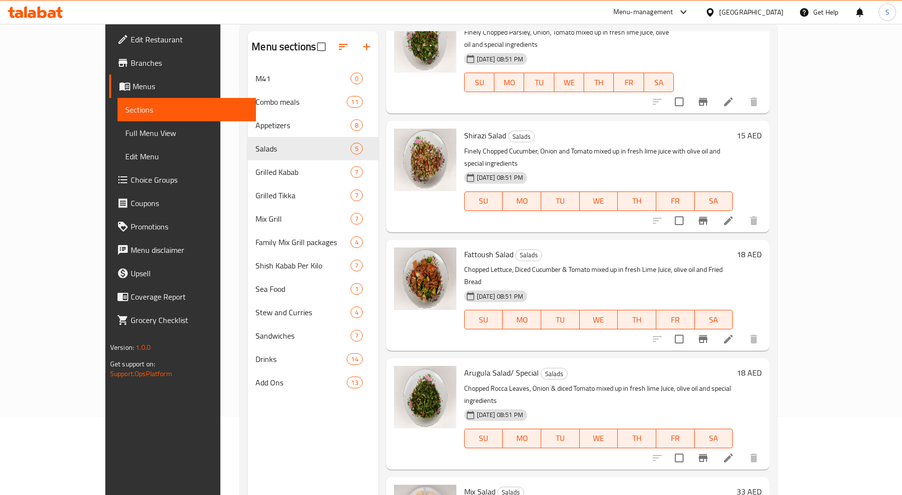
scroll to position [137, 0]
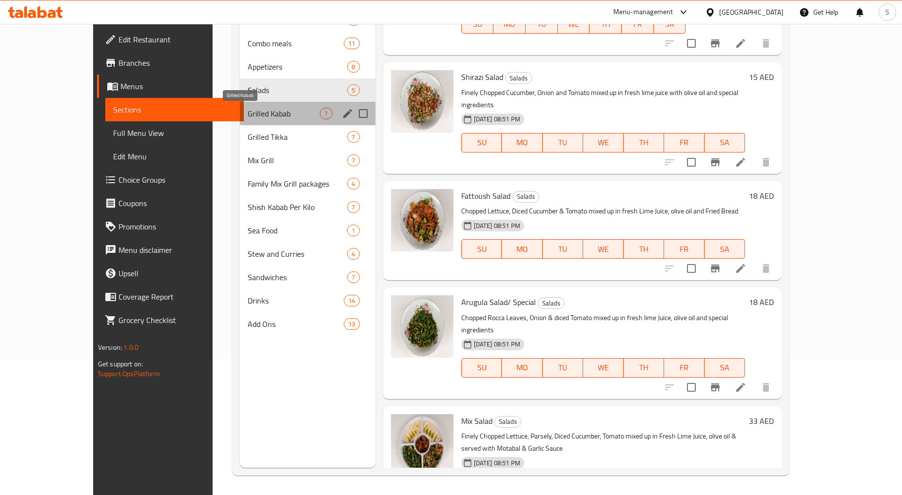
click at [251, 116] on span "Grilled Kabab" at bounding box center [284, 114] width 73 height 12
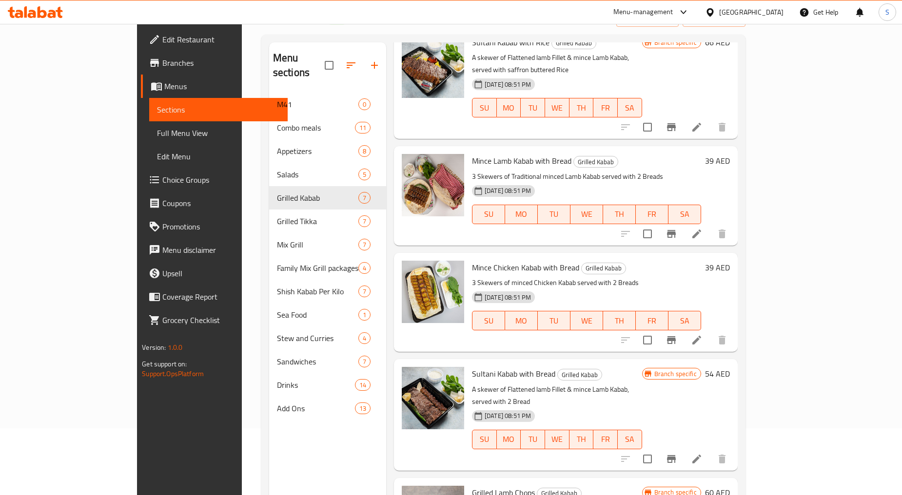
scroll to position [137, 0]
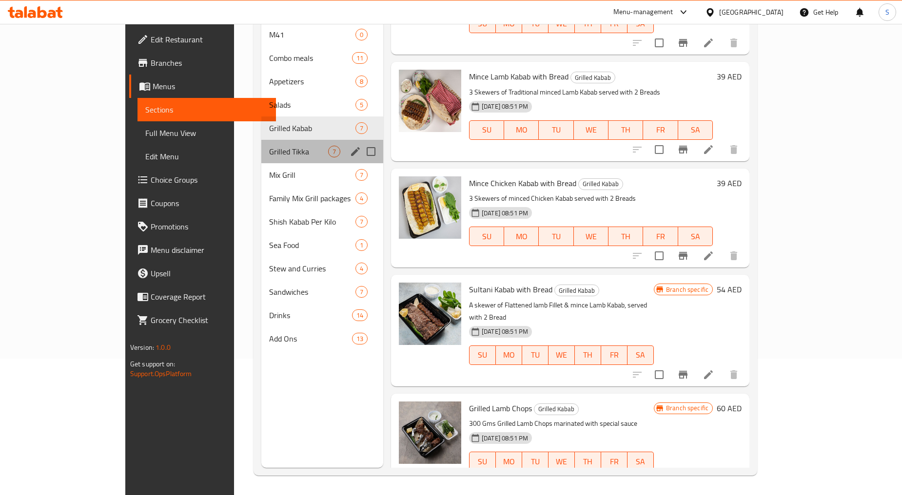
click at [261, 143] on div "Grilled Tikka 7" at bounding box center [322, 151] width 122 height 23
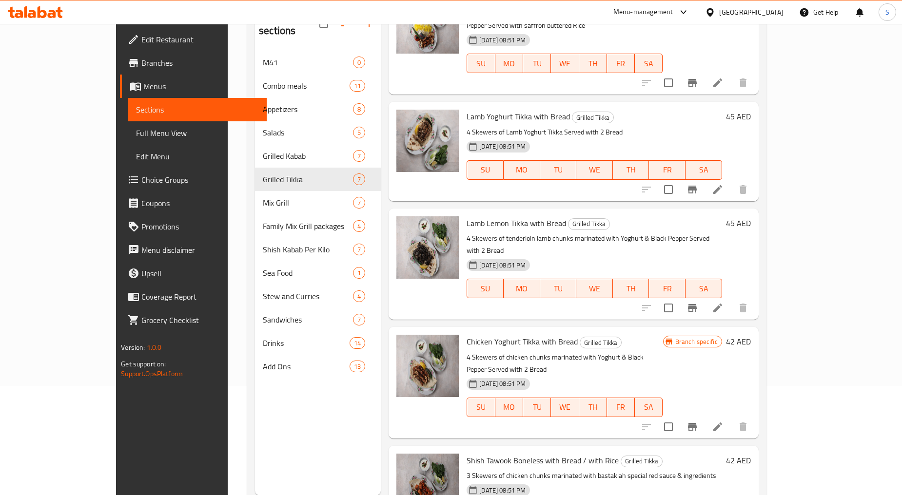
scroll to position [137, 0]
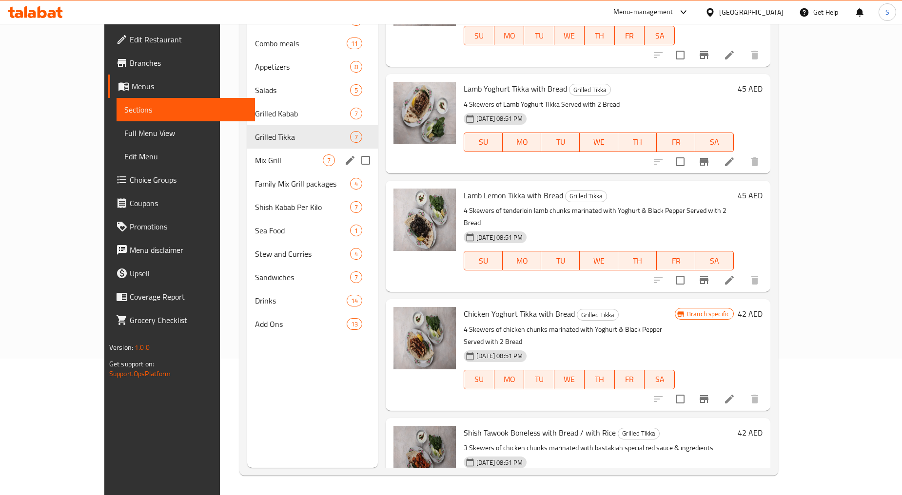
click at [255, 155] on span "Mix Grill" at bounding box center [289, 161] width 68 height 12
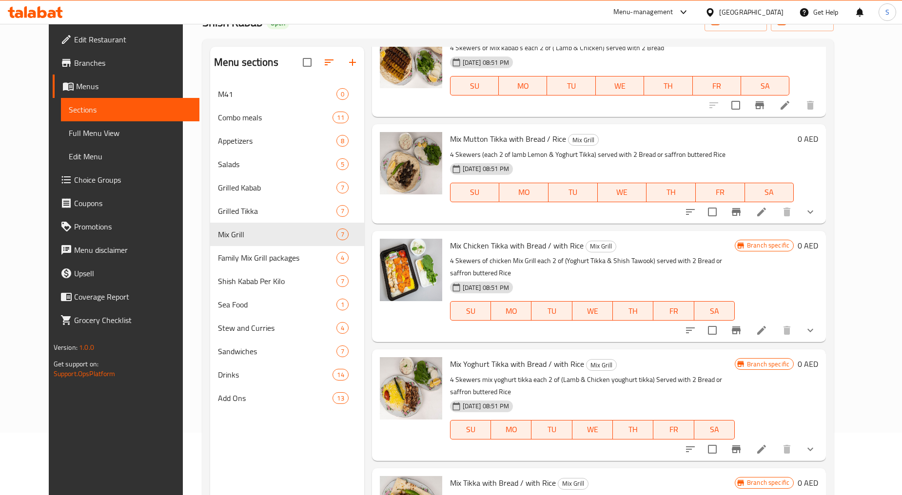
scroll to position [137, 0]
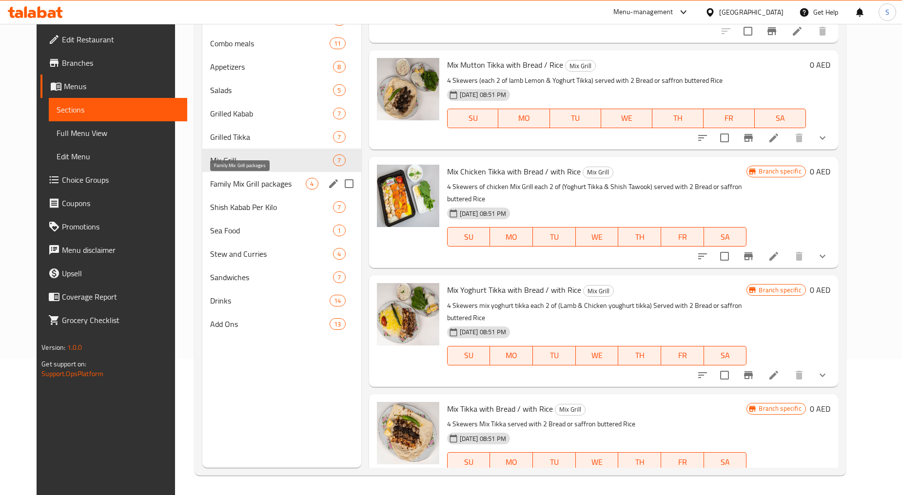
click at [249, 186] on span "Family Mix Grill packages" at bounding box center [258, 184] width 96 height 12
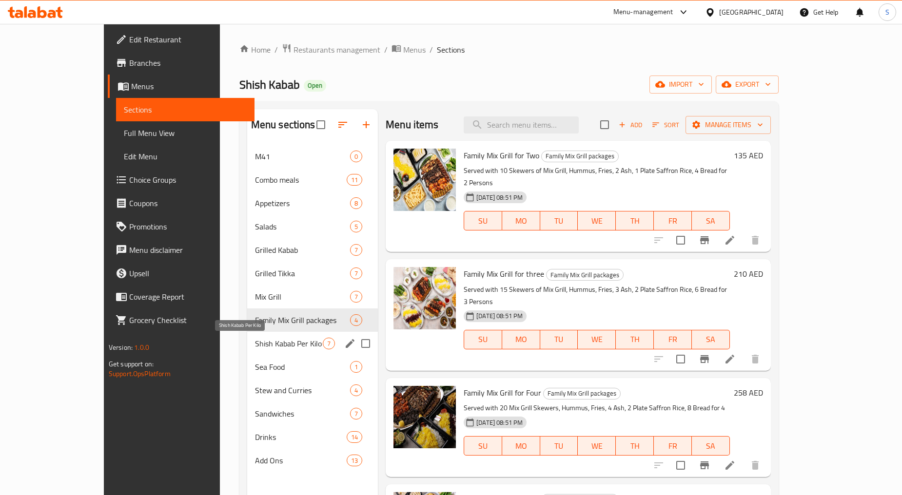
click at [255, 340] on span "Shish Kabab Per Kilo" at bounding box center [289, 344] width 68 height 12
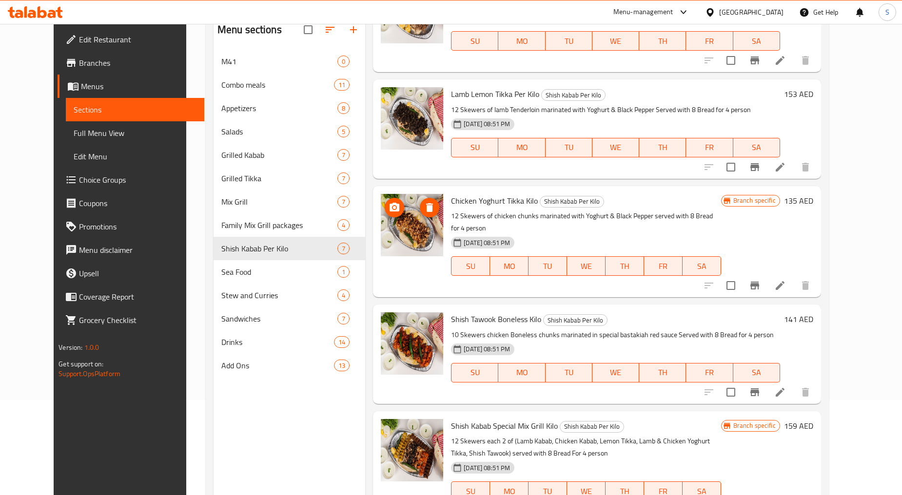
scroll to position [137, 0]
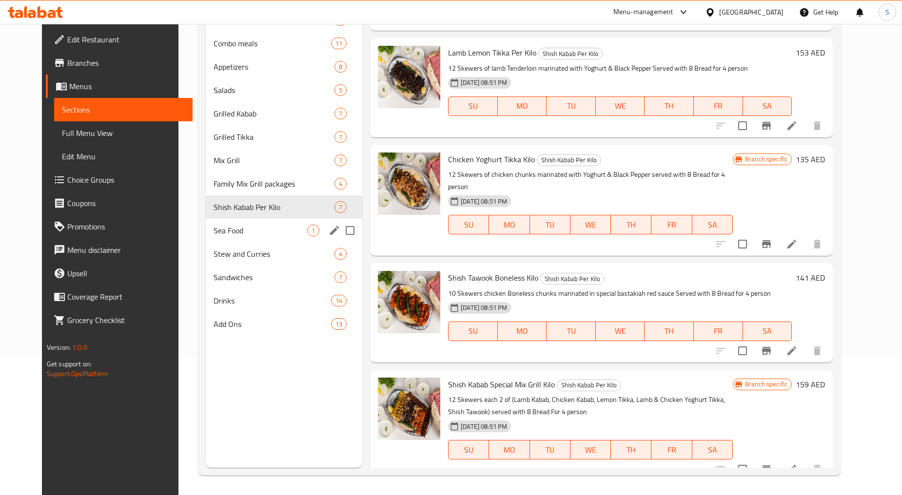
click at [236, 237] on div "Sea Food 1" at bounding box center [284, 230] width 157 height 23
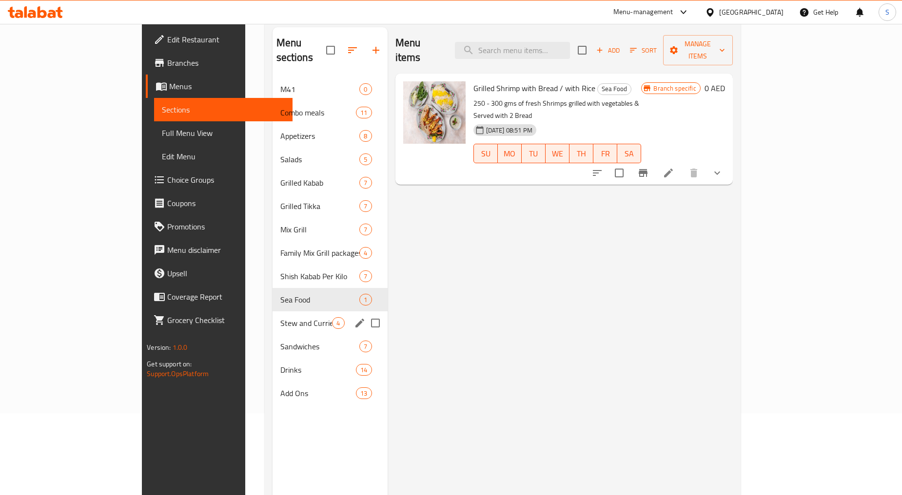
click at [280, 317] on span "Stew and Curries" at bounding box center [306, 323] width 52 height 12
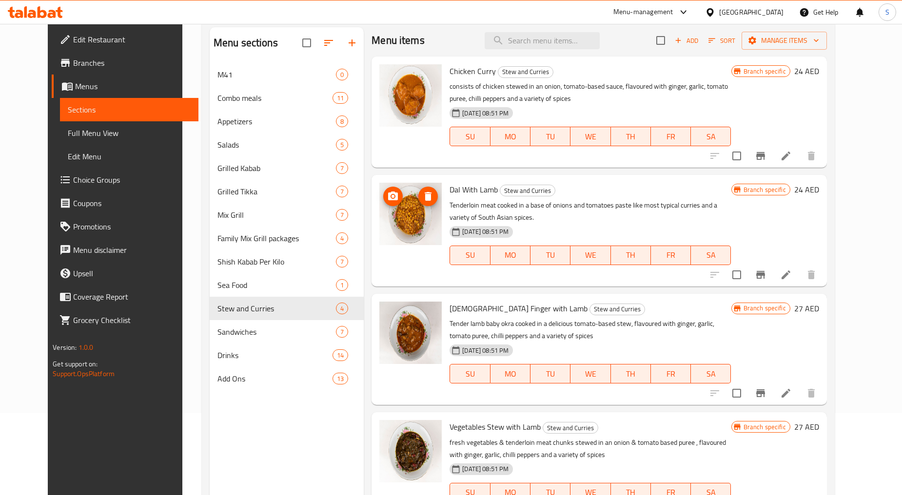
scroll to position [3, 0]
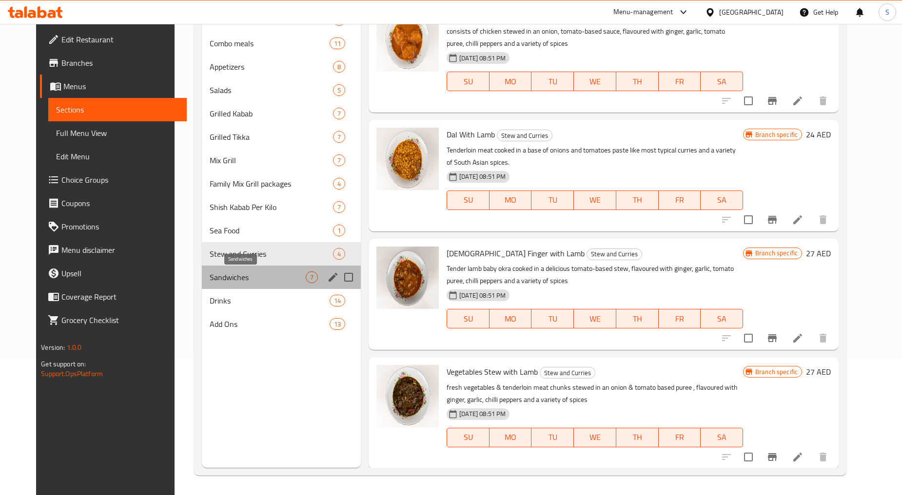
click at [245, 280] on span "Sandwiches" at bounding box center [258, 278] width 97 height 12
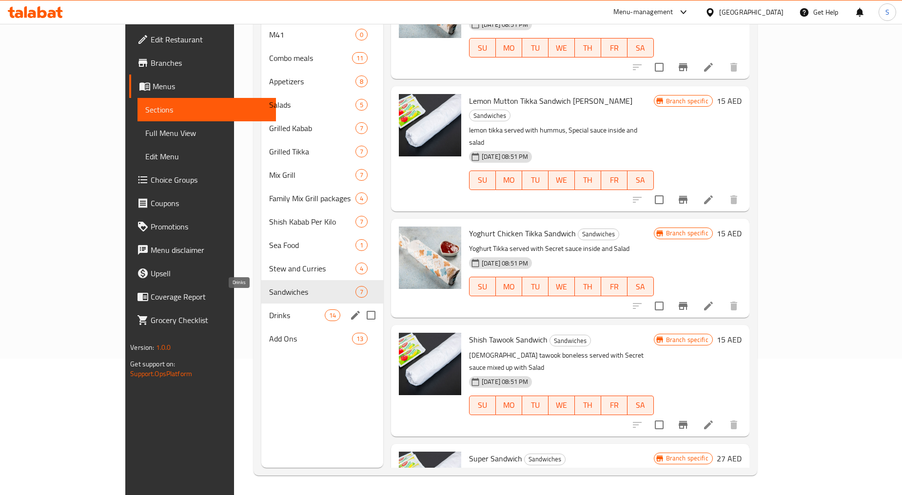
click at [269, 310] on span "Drinks" at bounding box center [297, 316] width 56 height 12
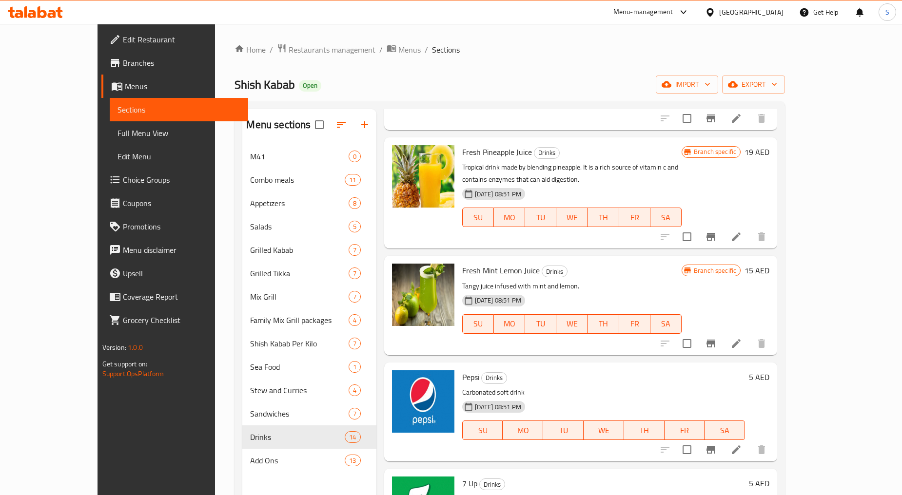
drag, startPoint x: 366, startPoint y: 299, endPoint x: 380, endPoint y: 305, distance: 15.6
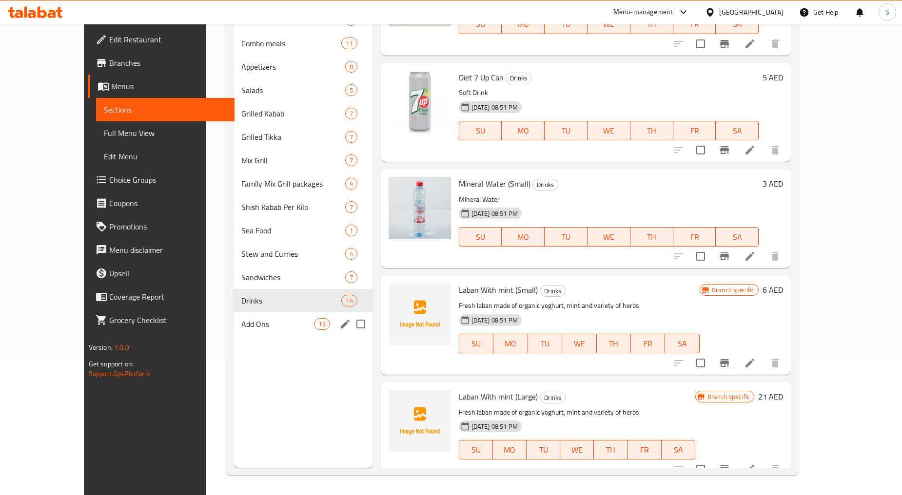
click at [234, 332] on div "Add Ons 13" at bounding box center [303, 324] width 139 height 23
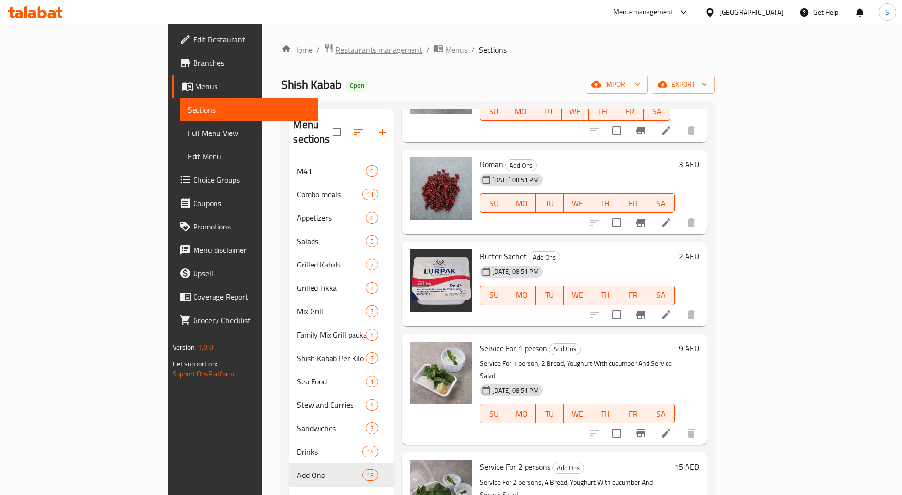
click at [335, 54] on span "Restaurants management" at bounding box center [378, 50] width 87 height 12
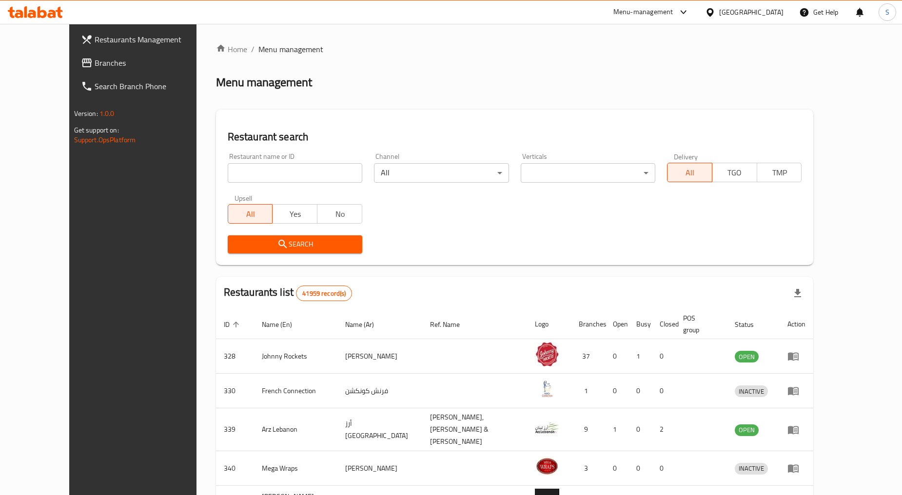
click at [270, 181] on input "search" at bounding box center [295, 173] width 135 height 20
paste input "693474"
type input "693474"
click button "Search" at bounding box center [295, 245] width 135 height 18
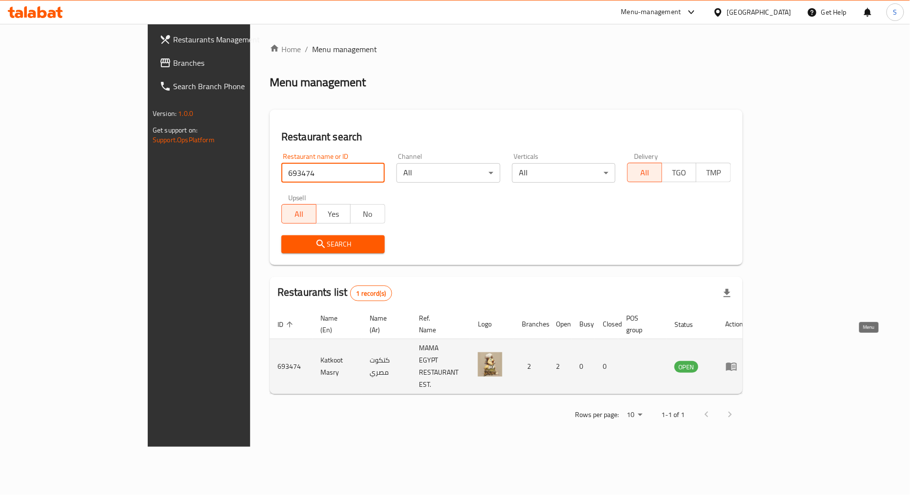
click at [737, 361] on icon "enhanced table" at bounding box center [732, 367] width 12 height 12
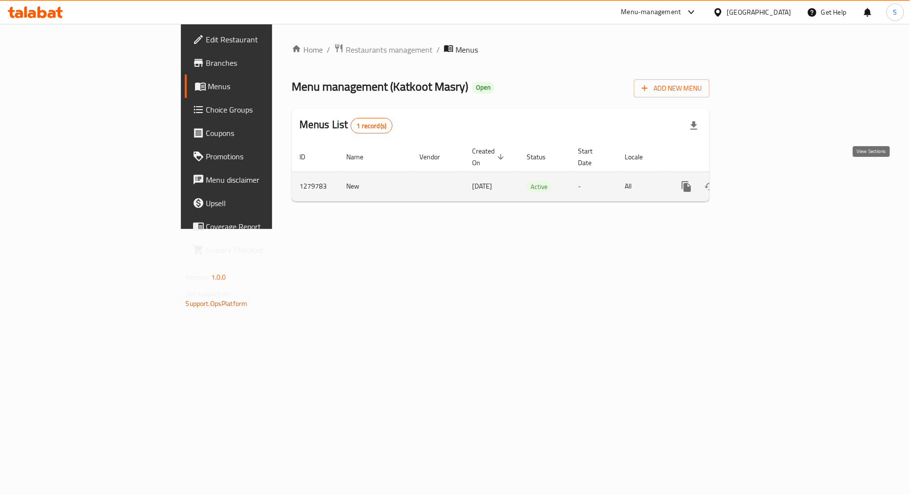
click at [763, 181] on icon "enhanced table" at bounding box center [757, 187] width 12 height 12
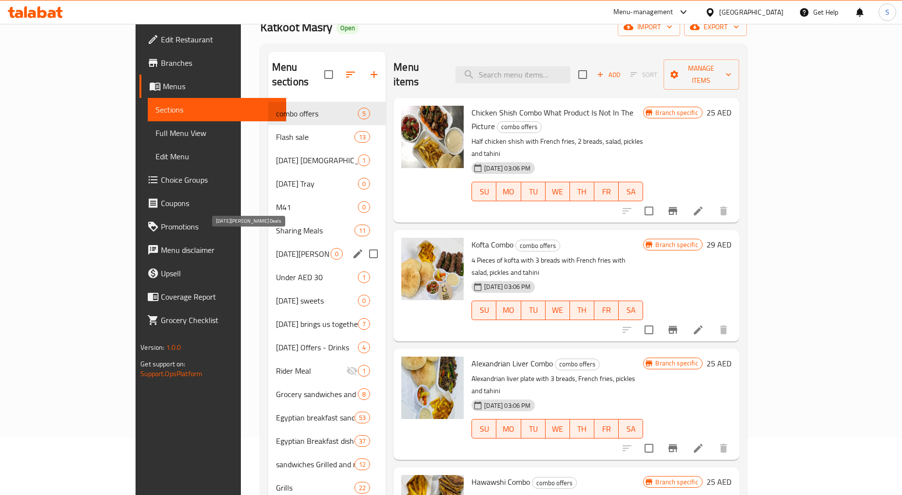
scroll to position [54, 0]
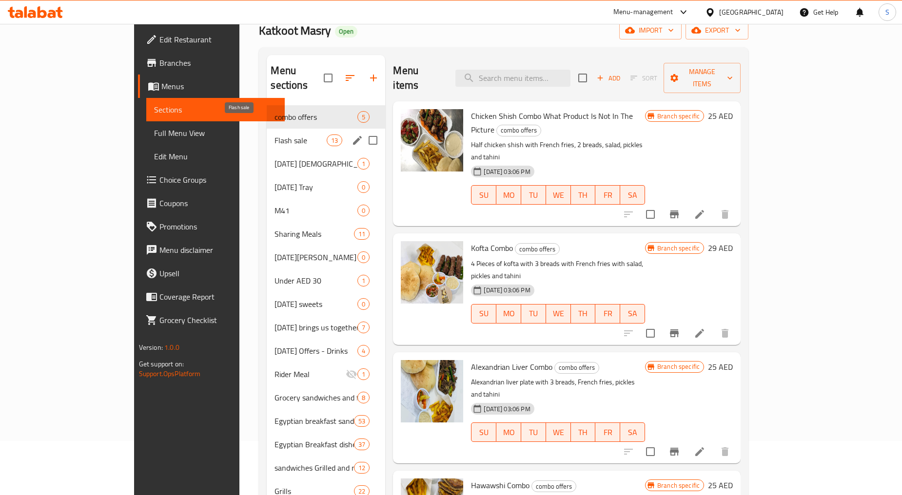
click at [275, 135] on span "Flash sale" at bounding box center [301, 141] width 52 height 12
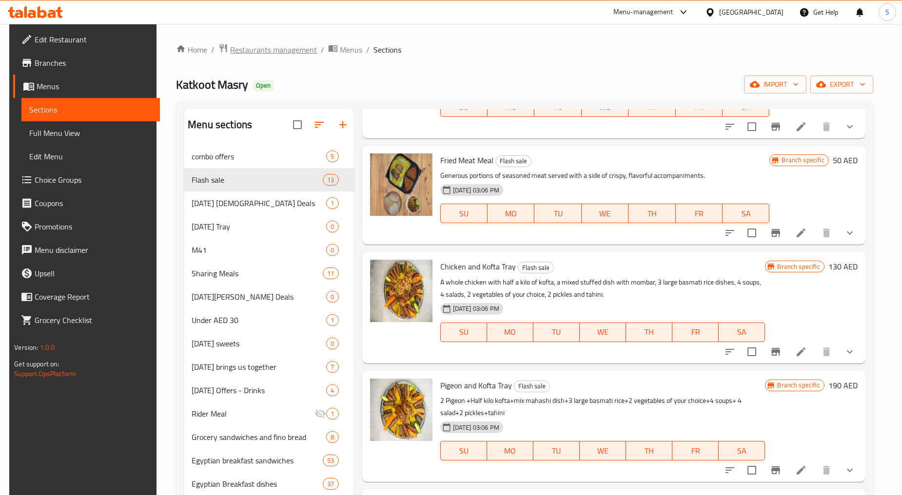
click at [255, 52] on span "Restaurants management" at bounding box center [273, 50] width 87 height 12
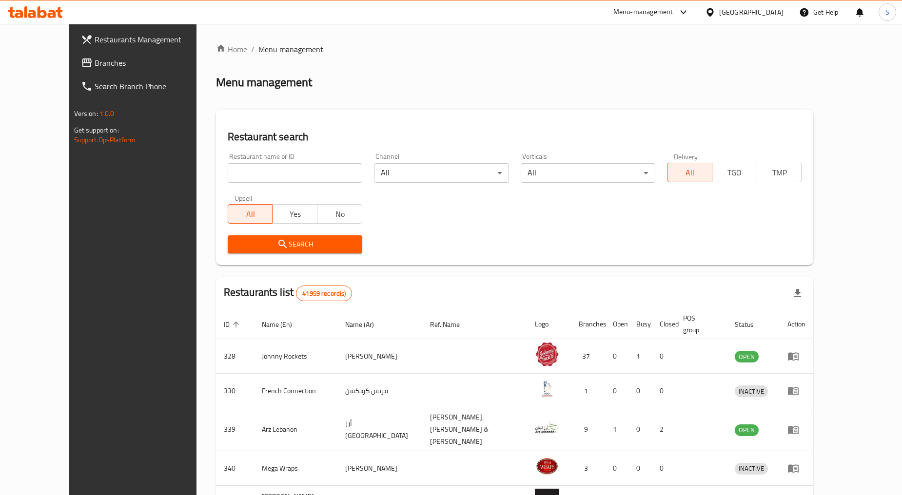
click at [263, 170] on input "search" at bounding box center [295, 173] width 135 height 20
paste input "693398"
type input "693398"
click button "Search" at bounding box center [295, 245] width 135 height 18
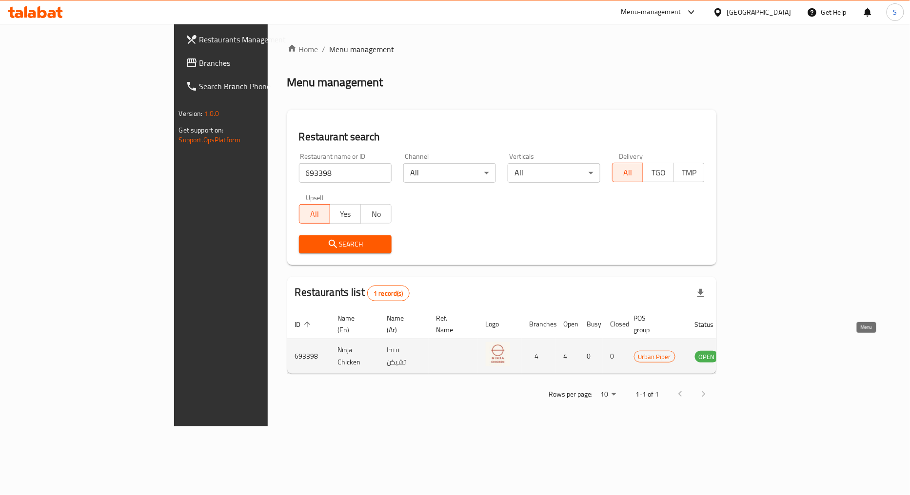
click at [756, 355] on icon "enhanced table" at bounding box center [753, 357] width 3 height 4
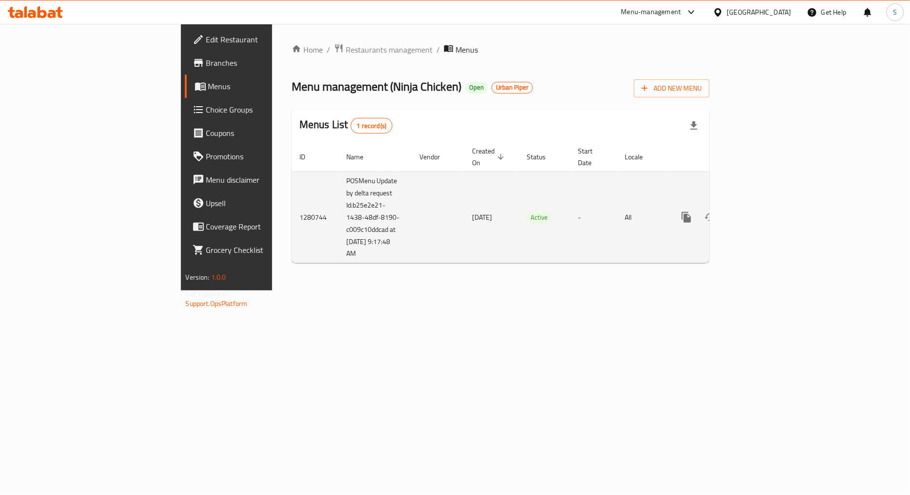
click at [768, 217] on link "enhanced table" at bounding box center [756, 217] width 23 height 23
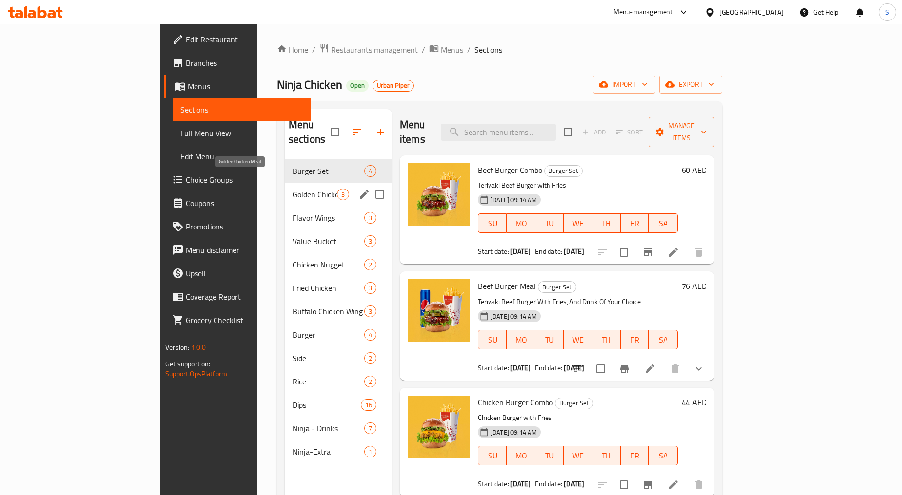
click at [293, 189] on span "Golden Chicken Meal" at bounding box center [315, 195] width 44 height 12
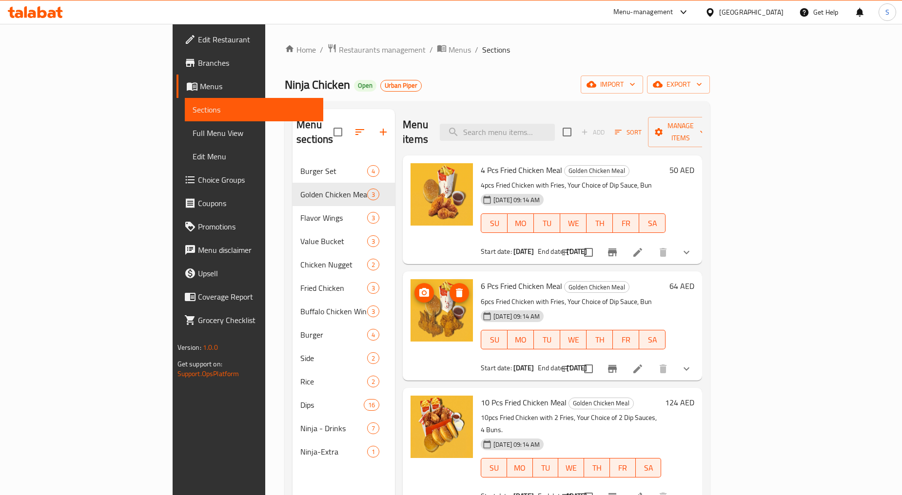
scroll to position [137, 0]
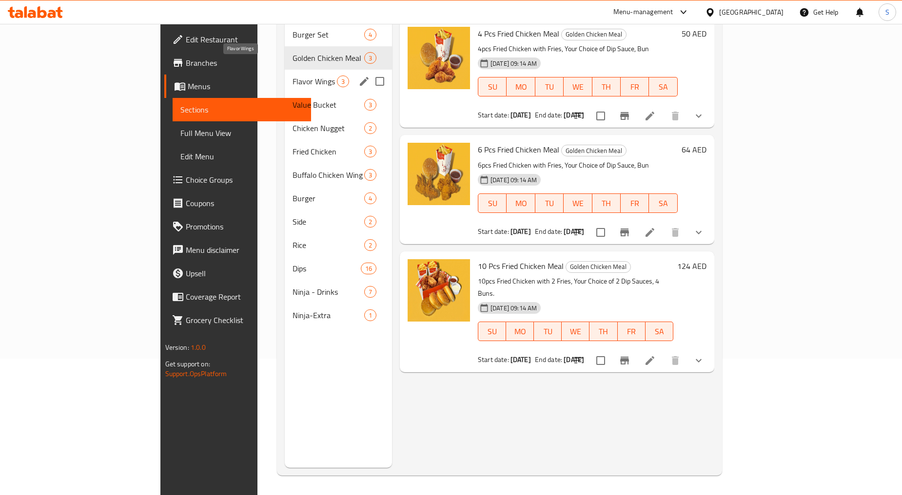
click at [293, 76] on span "Flavor Wings" at bounding box center [315, 82] width 44 height 12
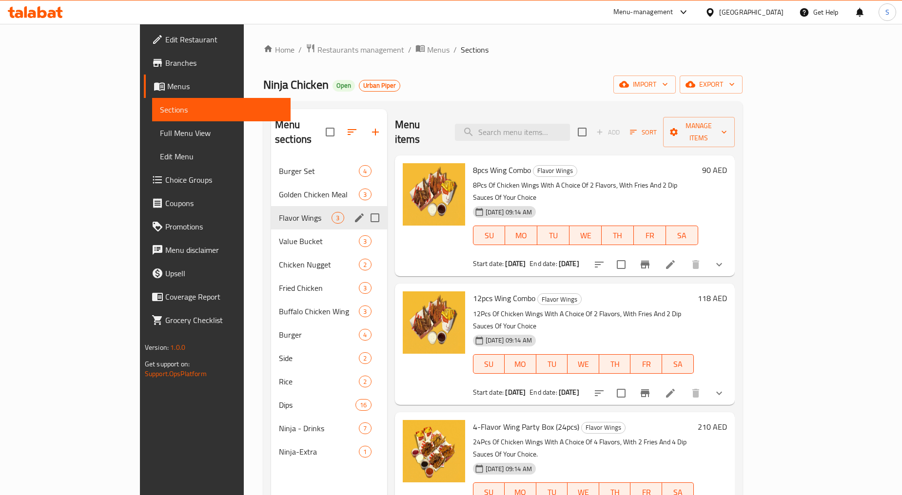
click at [279, 236] on span "Value Bucket" at bounding box center [319, 242] width 80 height 12
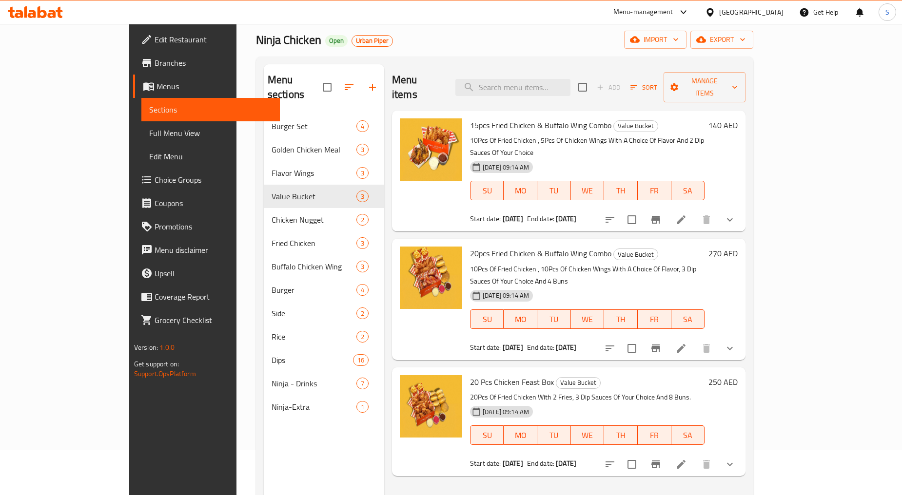
scroll to position [137, 0]
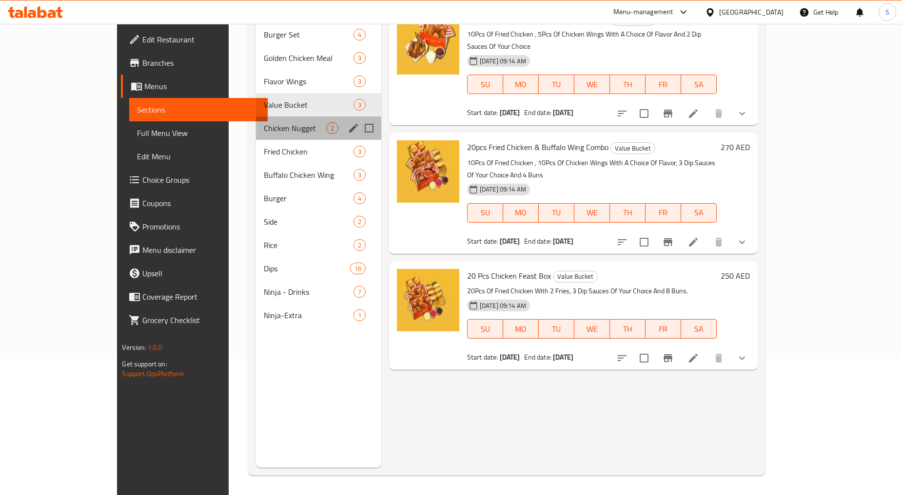
click at [256, 121] on div "Chicken Nugget 2" at bounding box center [318, 128] width 125 height 23
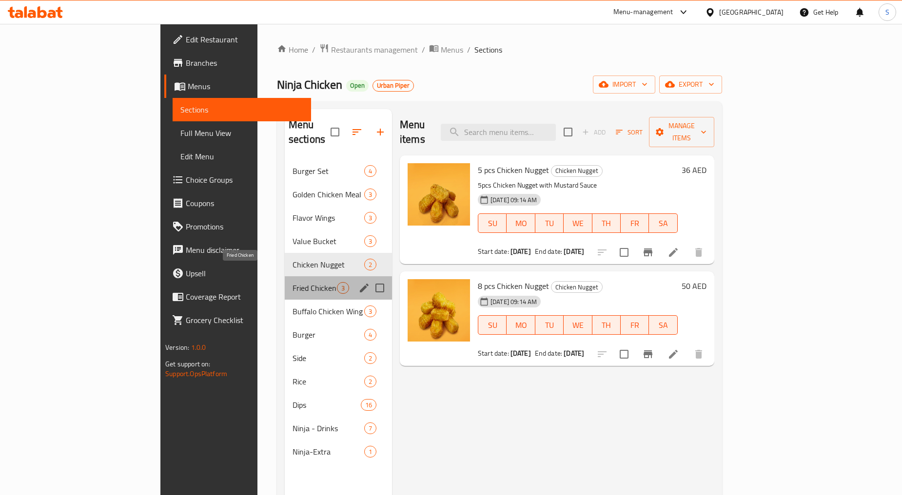
click at [293, 282] on span "Fried Chicken" at bounding box center [315, 288] width 44 height 12
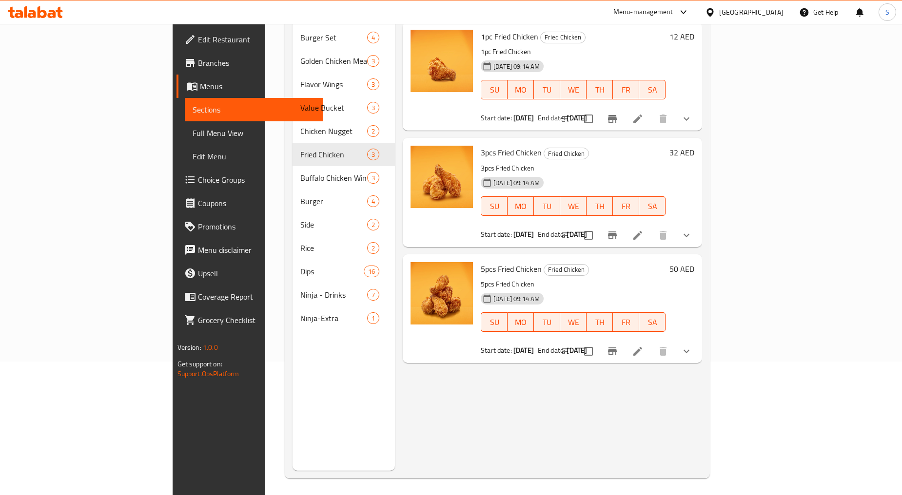
scroll to position [137, 0]
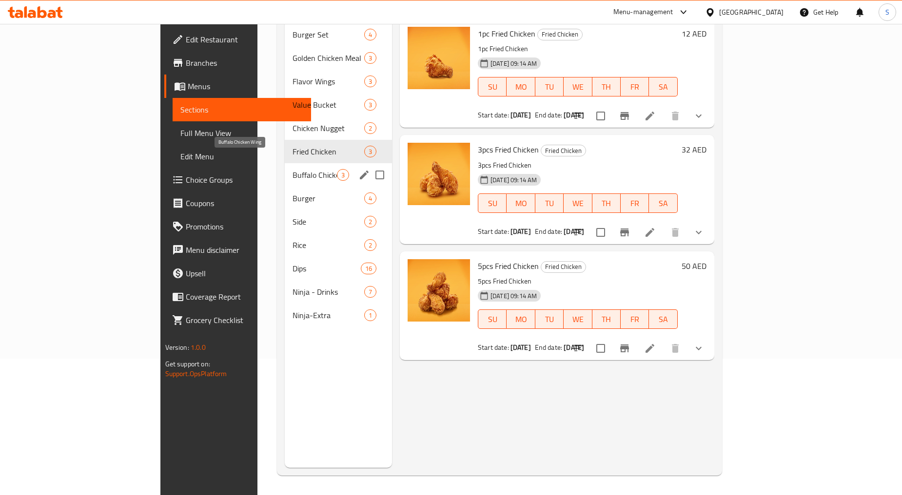
click at [293, 169] on span "Buffalo Chicken Wing" at bounding box center [315, 175] width 44 height 12
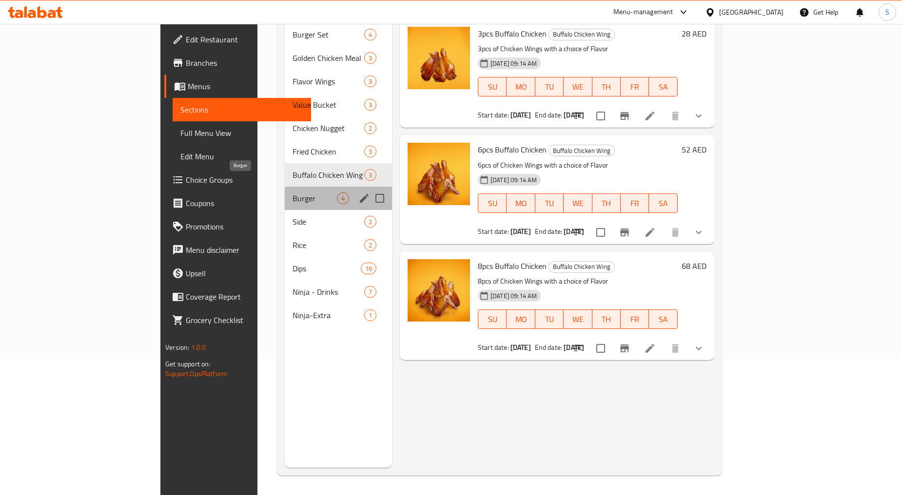
click at [293, 193] on span "Burger" at bounding box center [315, 199] width 44 height 12
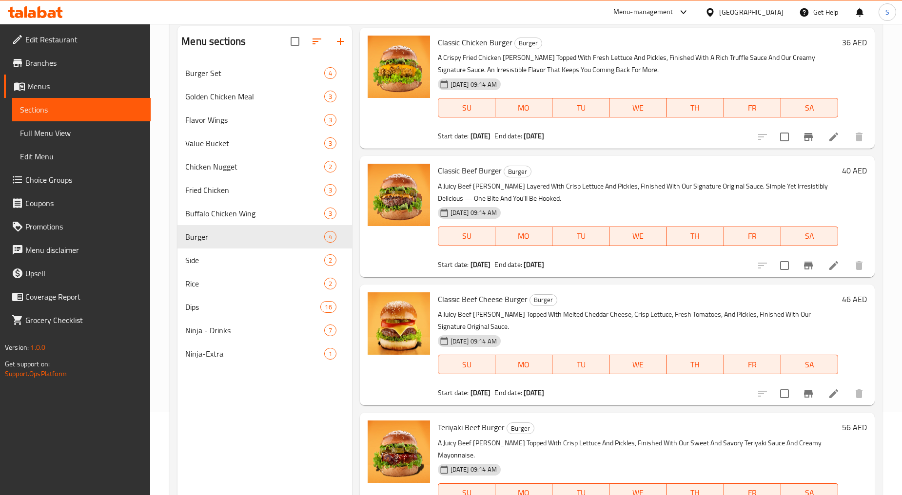
scroll to position [137, 0]
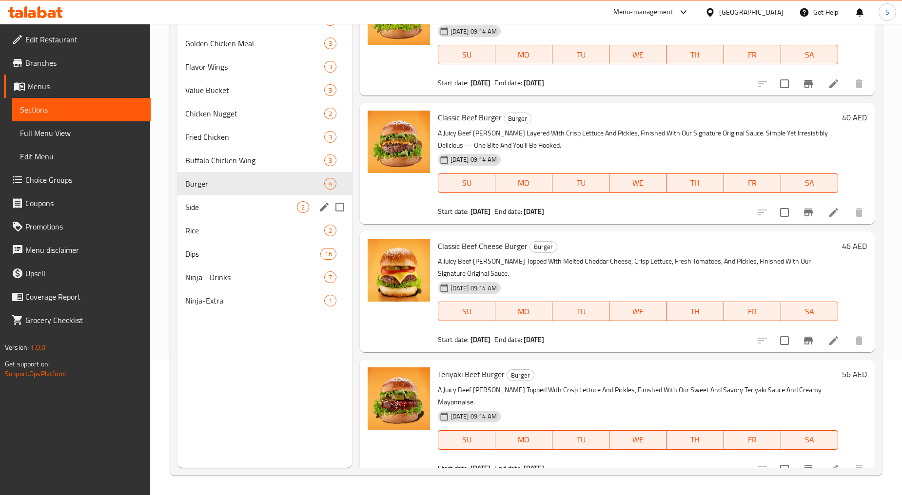
click at [203, 211] on span "Side" at bounding box center [240, 207] width 111 height 12
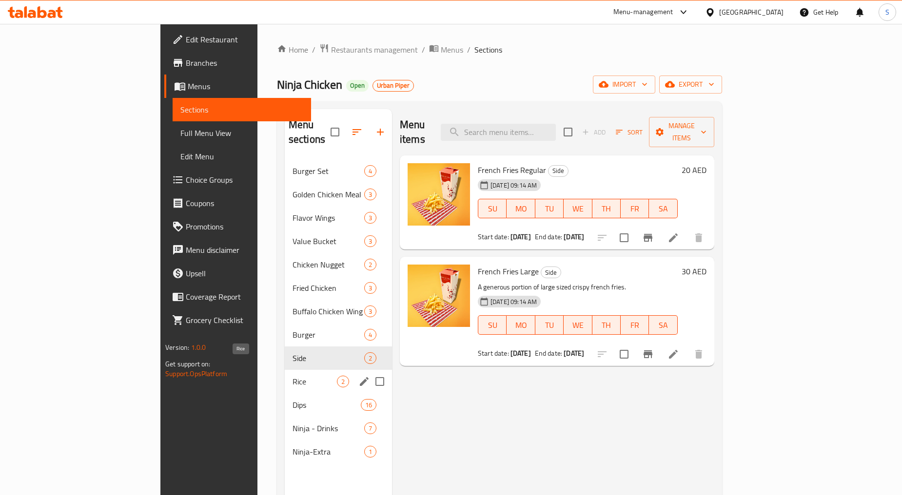
click at [293, 376] on span "Rice" at bounding box center [315, 382] width 44 height 12
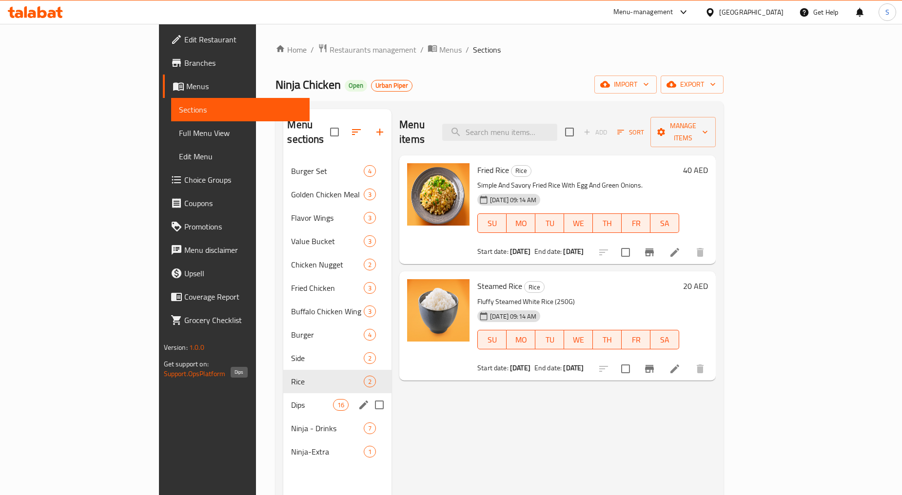
click at [291, 399] on span "Dips" at bounding box center [311, 405] width 41 height 12
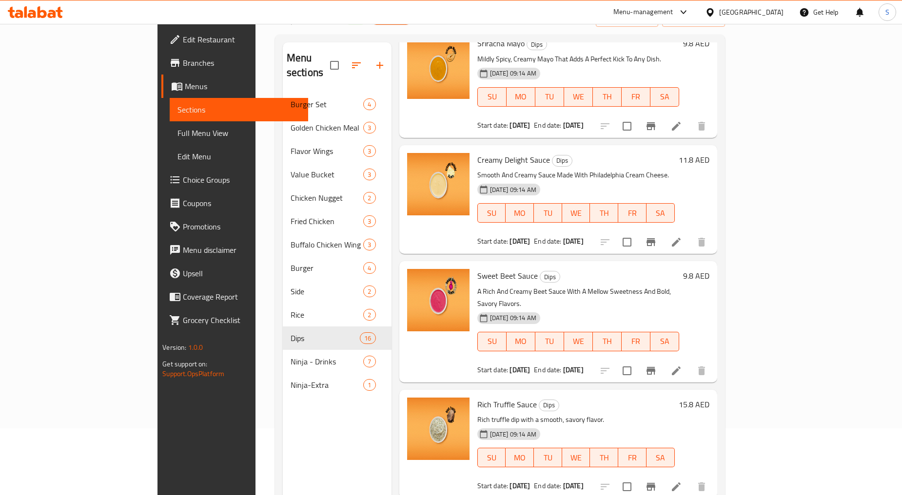
scroll to position [137, 0]
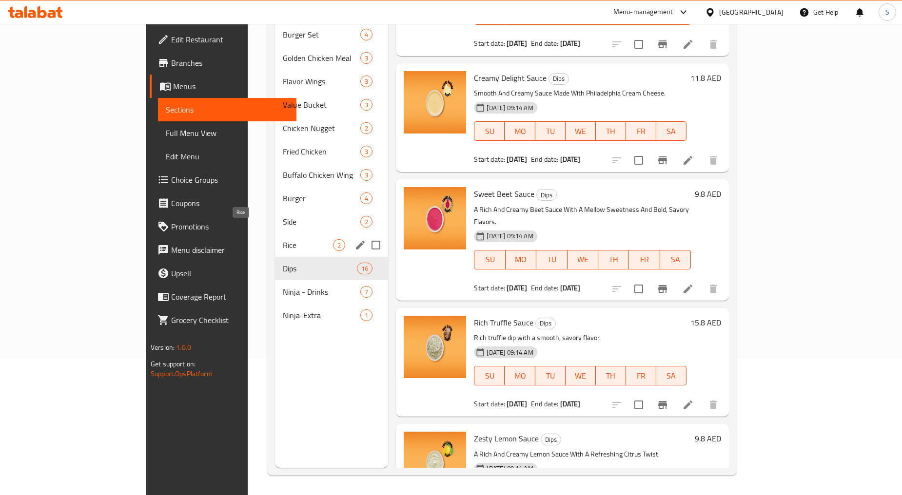
click at [283, 239] on span "Rice" at bounding box center [308, 245] width 51 height 12
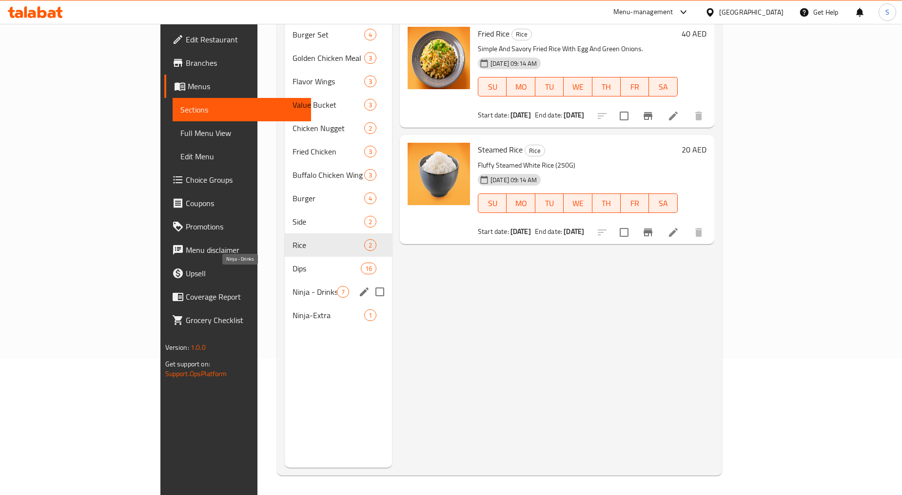
click at [285, 260] on div "Dips 16" at bounding box center [338, 268] width 107 height 23
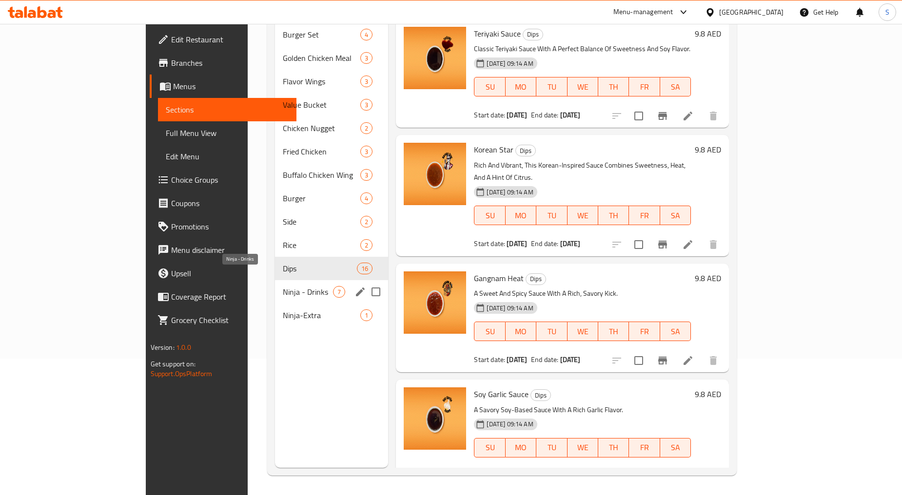
click at [283, 286] on span "Ninja - Drinks" at bounding box center [308, 292] width 51 height 12
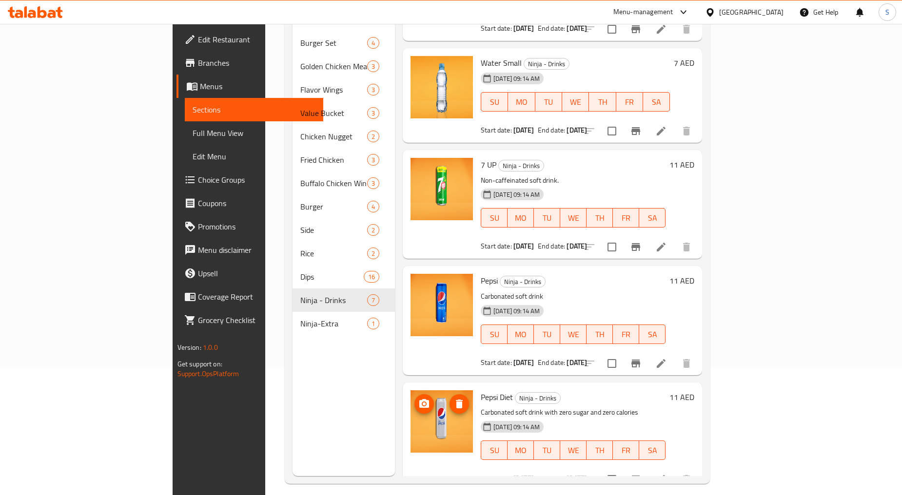
scroll to position [137, 0]
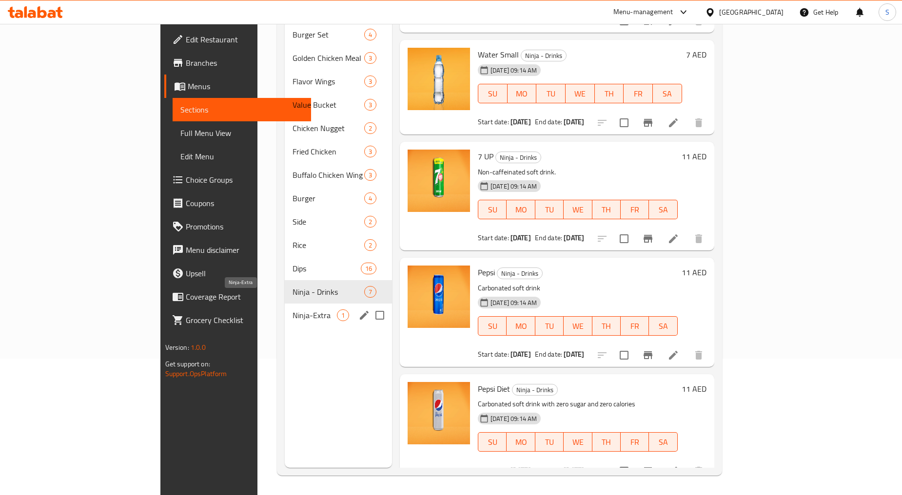
click at [293, 310] on span "Ninja-Extra" at bounding box center [315, 316] width 44 height 12
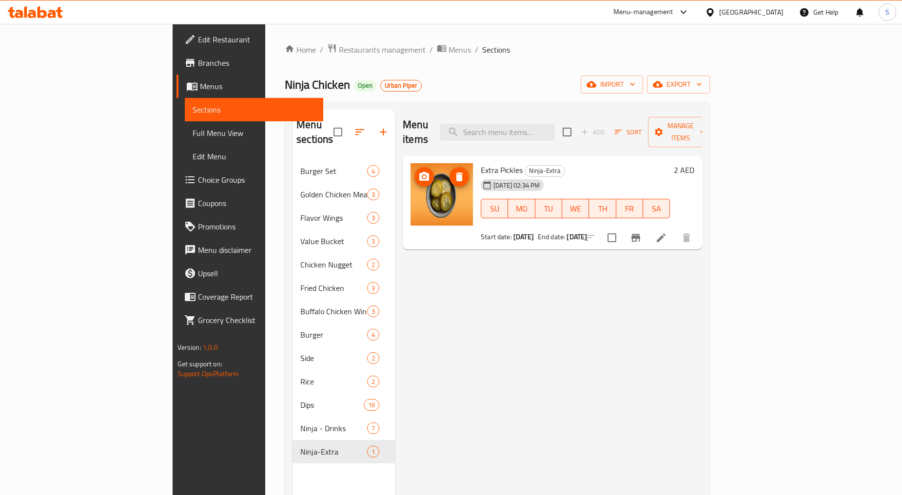
click at [411, 193] on img at bounding box center [442, 194] width 62 height 62
click at [481, 163] on span "Extra Pickles" at bounding box center [502, 170] width 42 height 15
copy h6 "Extra Pickles"
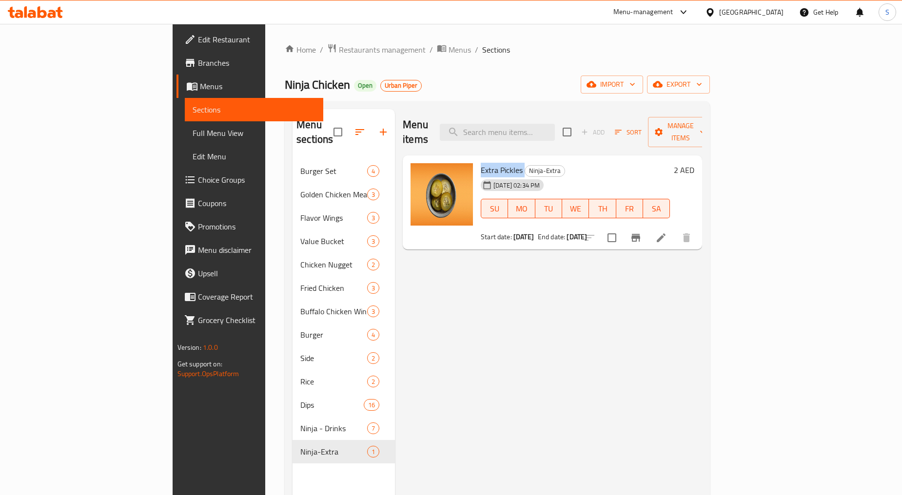
click at [667, 232] on icon at bounding box center [661, 238] width 12 height 12
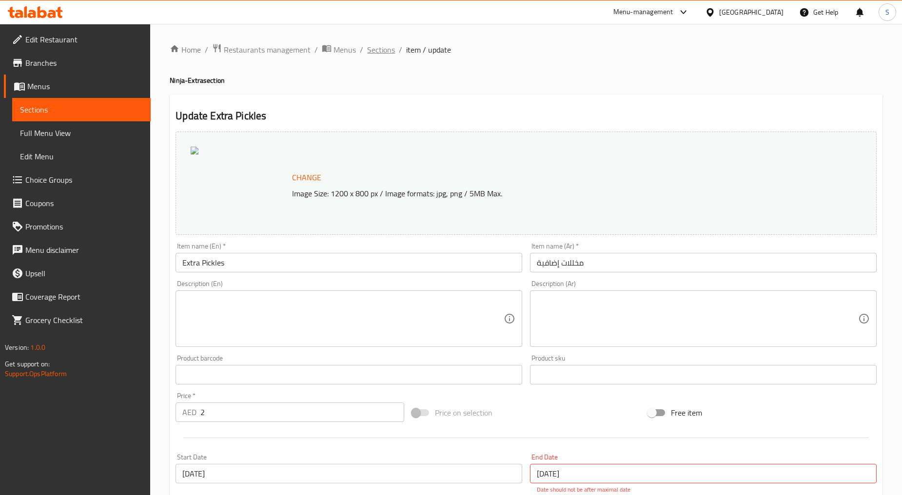
click at [374, 51] on span "Sections" at bounding box center [381, 50] width 28 height 12
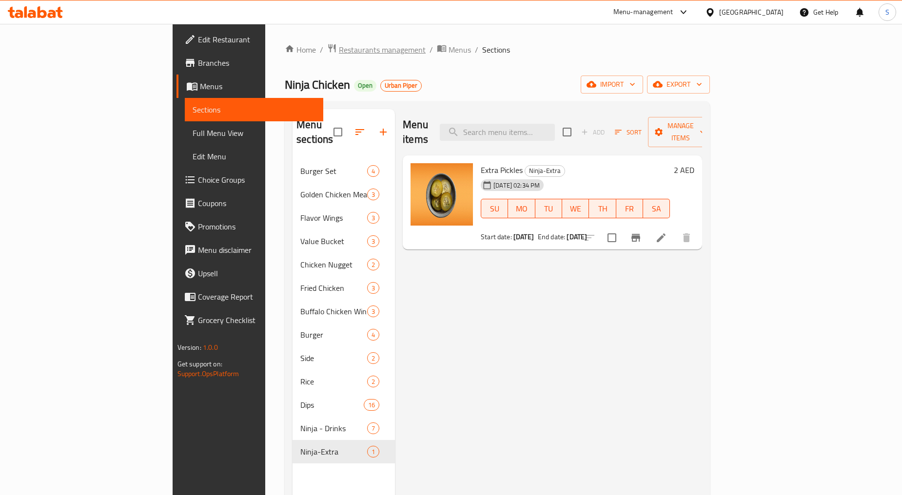
click at [339, 52] on span "Restaurants management" at bounding box center [382, 50] width 87 height 12
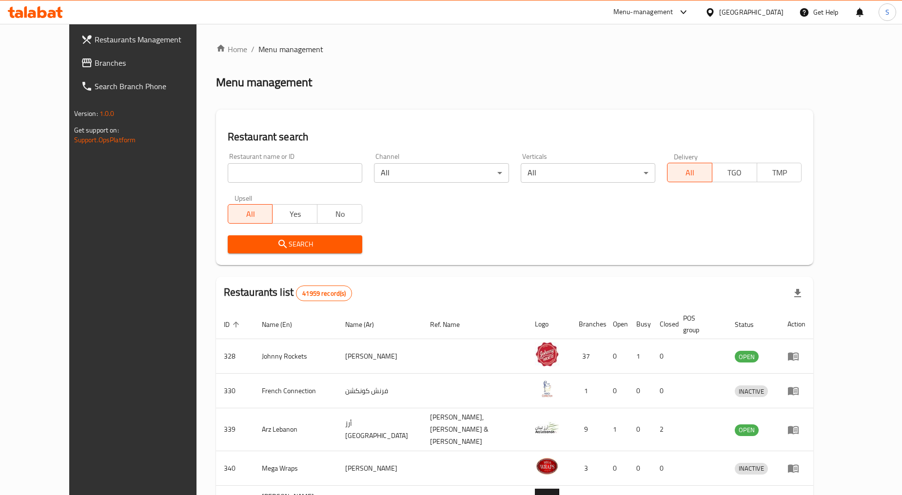
click at [274, 174] on input "search" at bounding box center [295, 173] width 135 height 20
paste input "693474"
type input "693474"
click button "Search" at bounding box center [295, 245] width 135 height 18
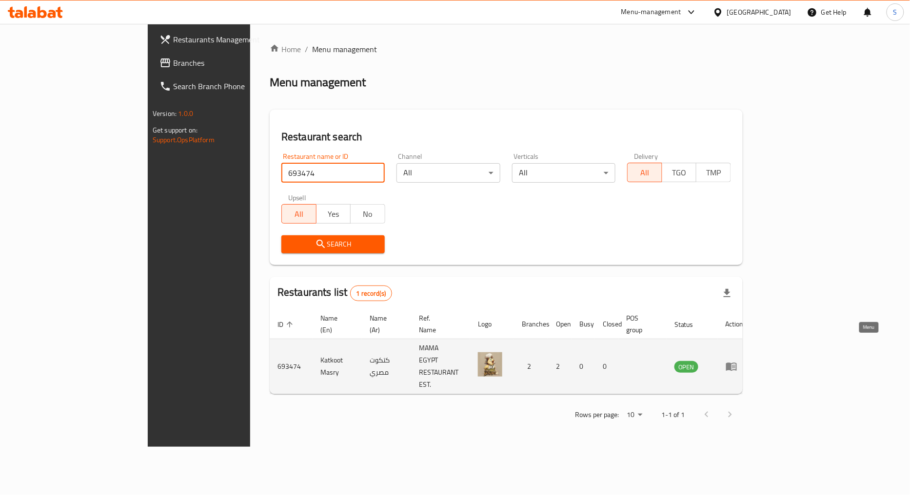
click at [737, 361] on icon "enhanced table" at bounding box center [732, 367] width 12 height 12
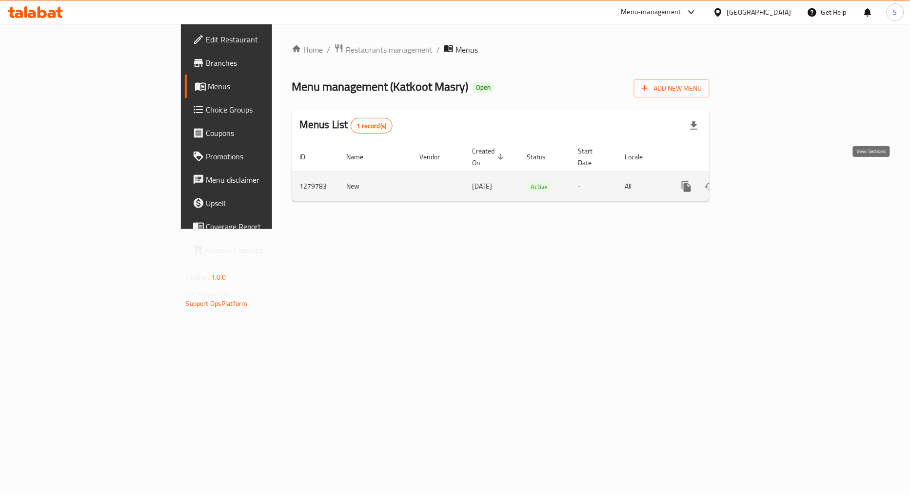
click at [761, 182] on icon "enhanced table" at bounding box center [756, 186] width 9 height 9
